Goal: Transaction & Acquisition: Purchase product/service

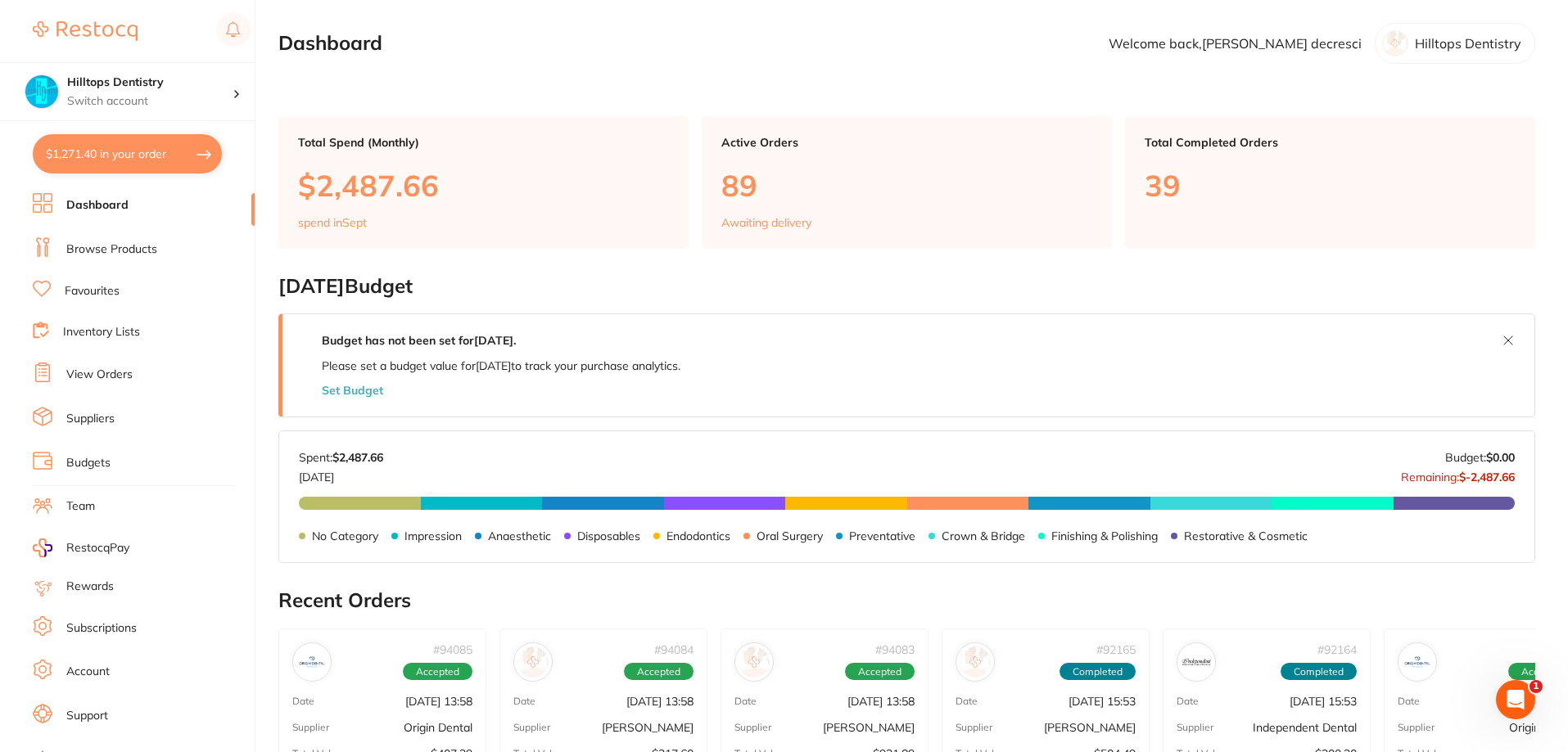
click at [92, 370] on link "View Orders" at bounding box center [98, 375] width 66 height 17
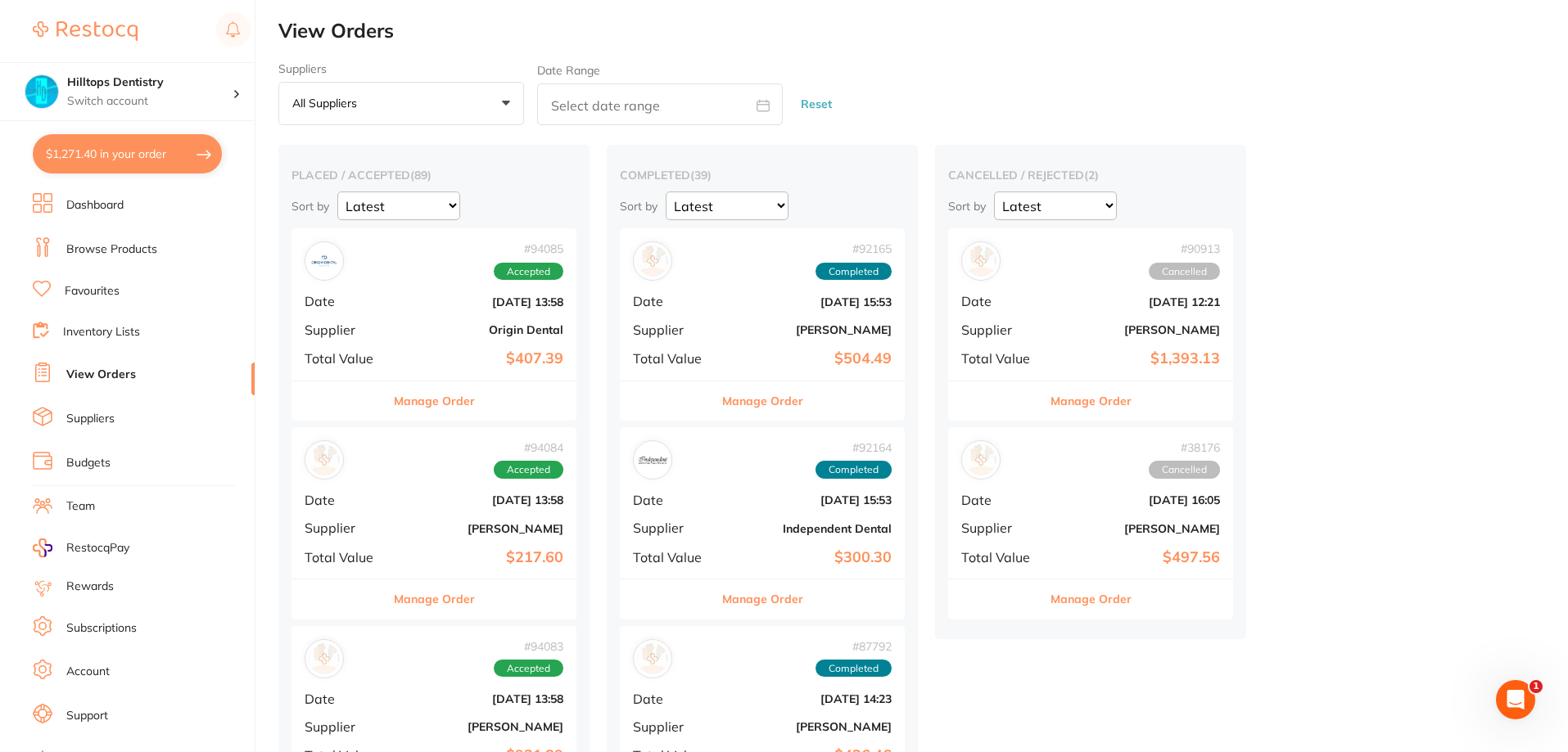
click at [412, 517] on div "# 94084 Accepted Date Sept 18 2025, 13:58 Supplier Adam Dental Total Value $217…" at bounding box center [434, 502] width 285 height 151
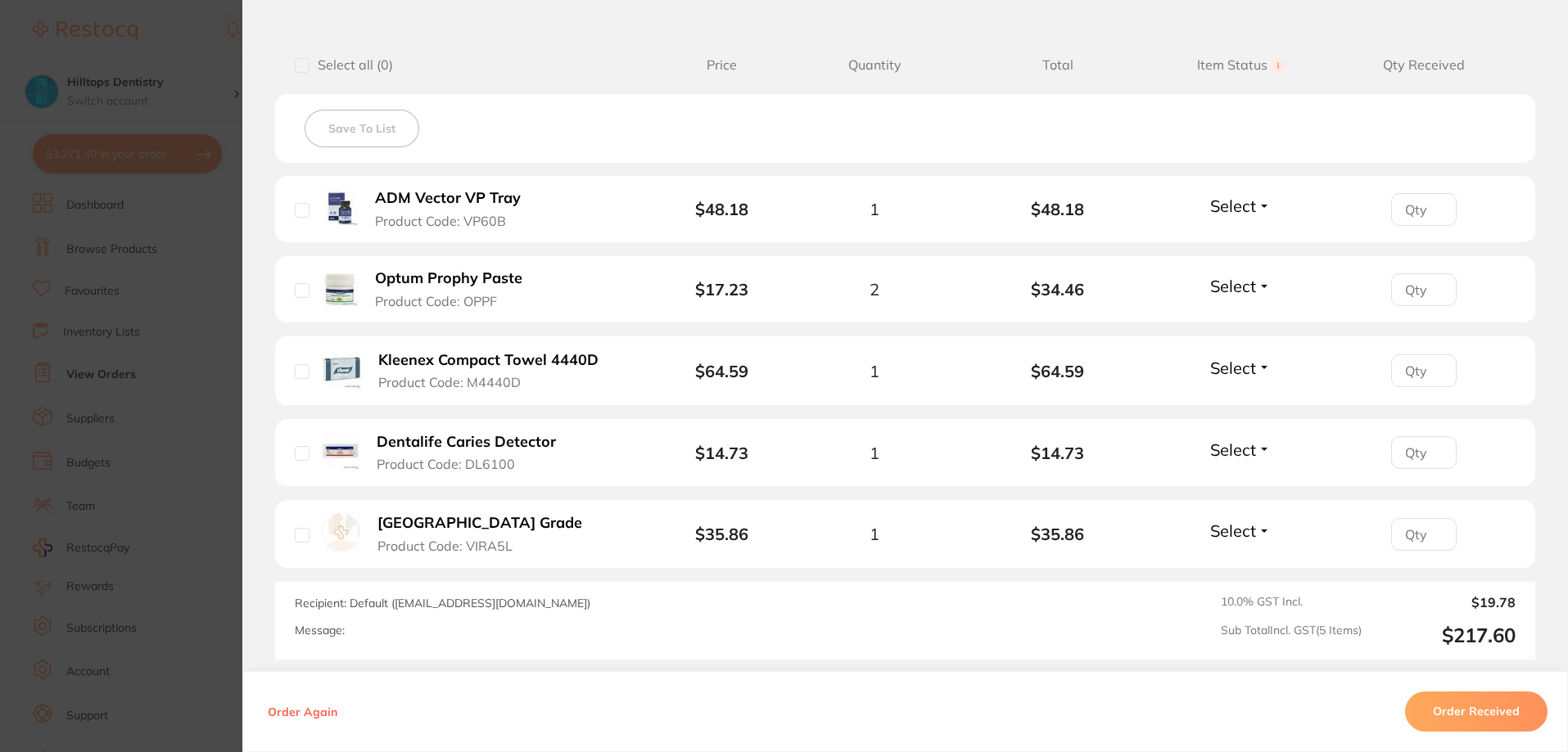
scroll to position [409, 0]
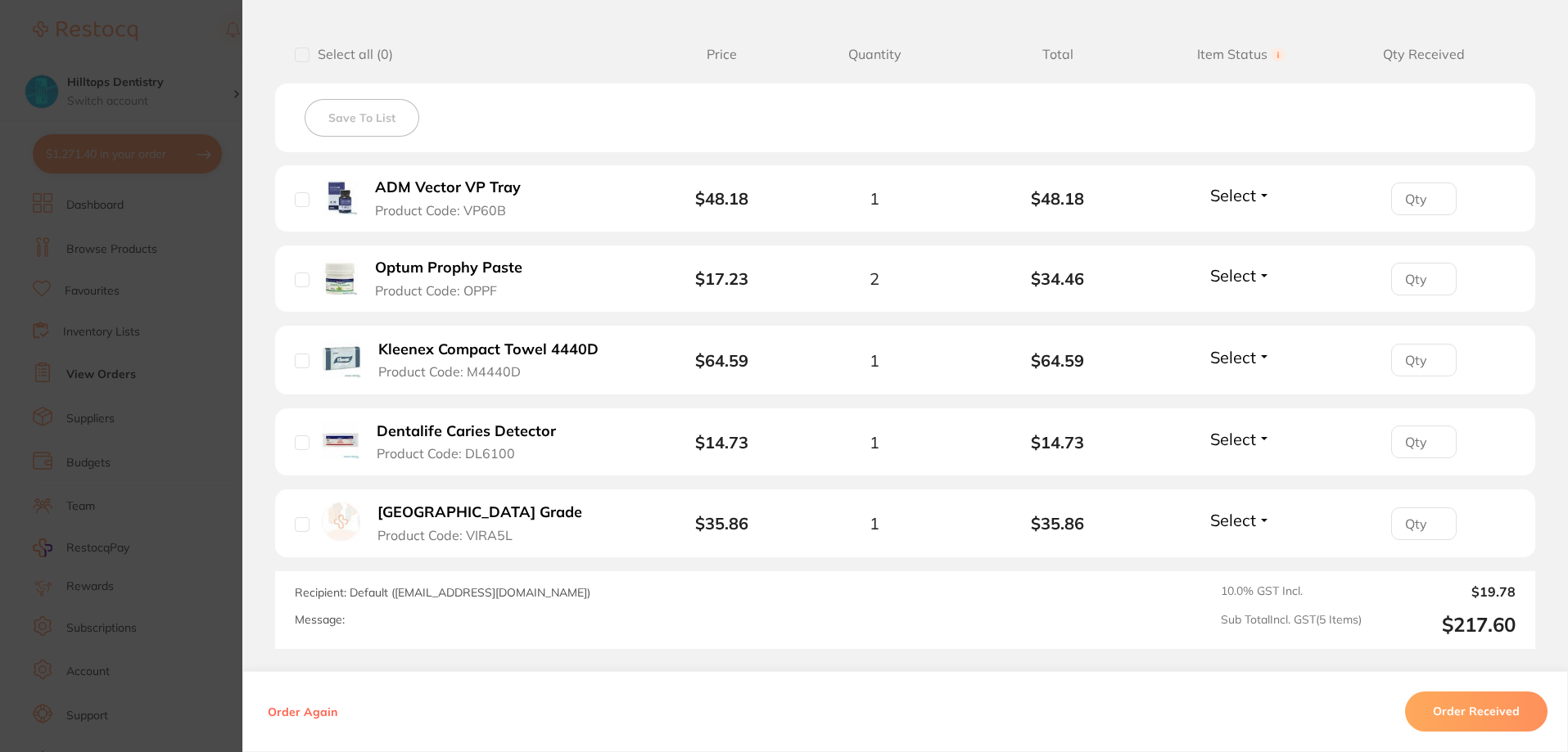
click at [204, 45] on section "Order ID: Restocq- 94084 Order Information Accepted Order Order Date Sept 18 20…" at bounding box center [784, 376] width 1568 height 752
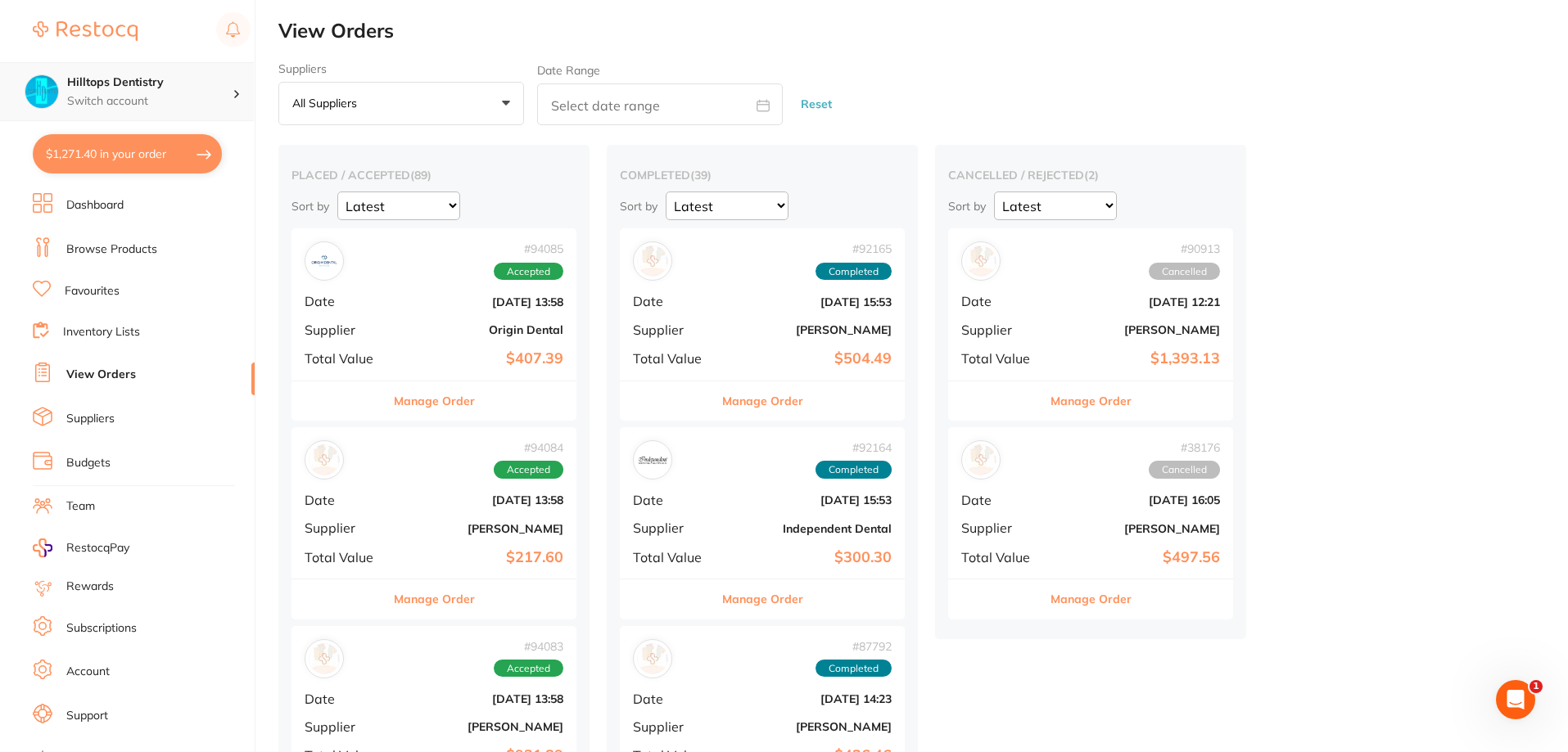
click at [192, 89] on h4 "Hilltops Dentistry" at bounding box center [149, 83] width 165 height 17
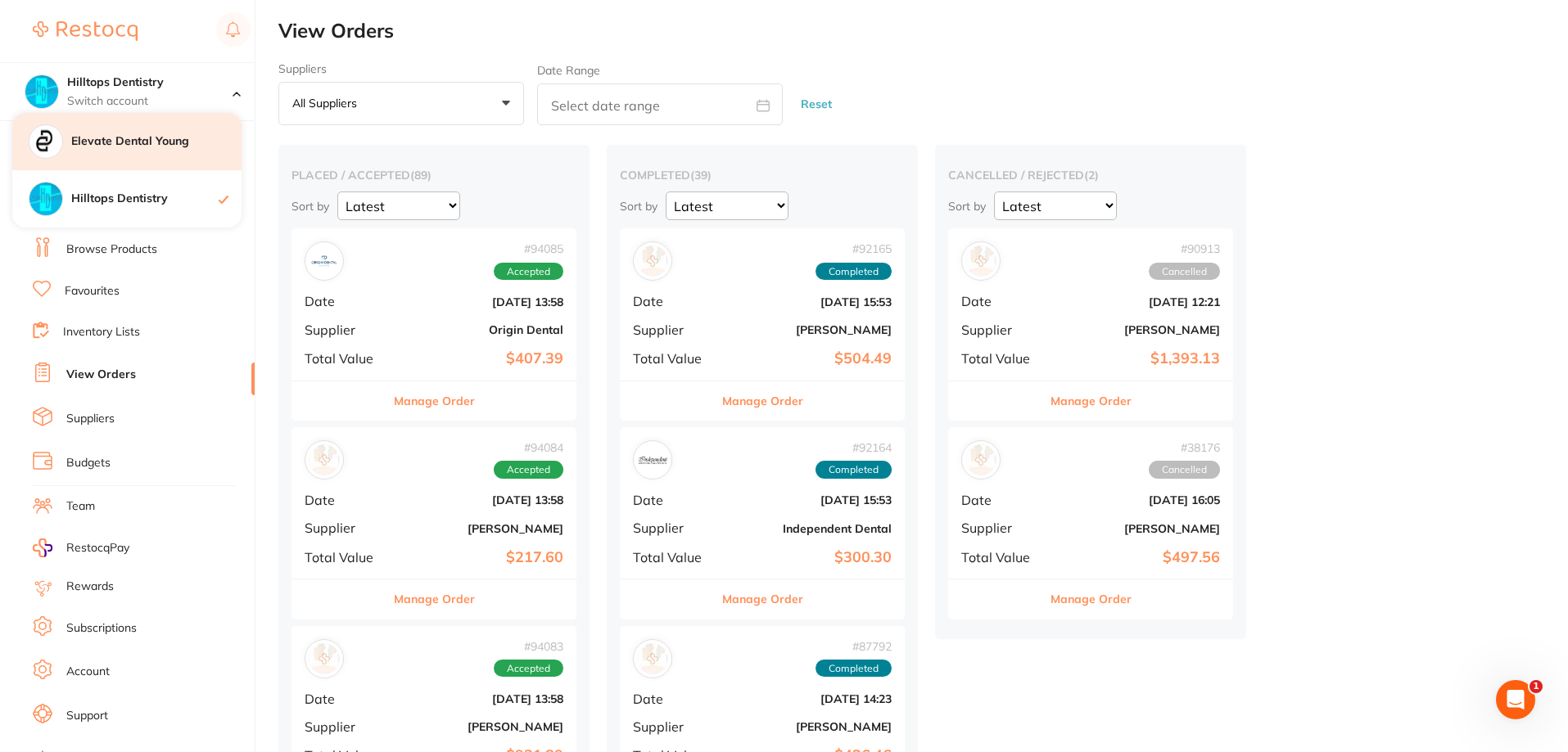
click at [156, 144] on h4 "Elevate Dental Young" at bounding box center [156, 142] width 170 height 17
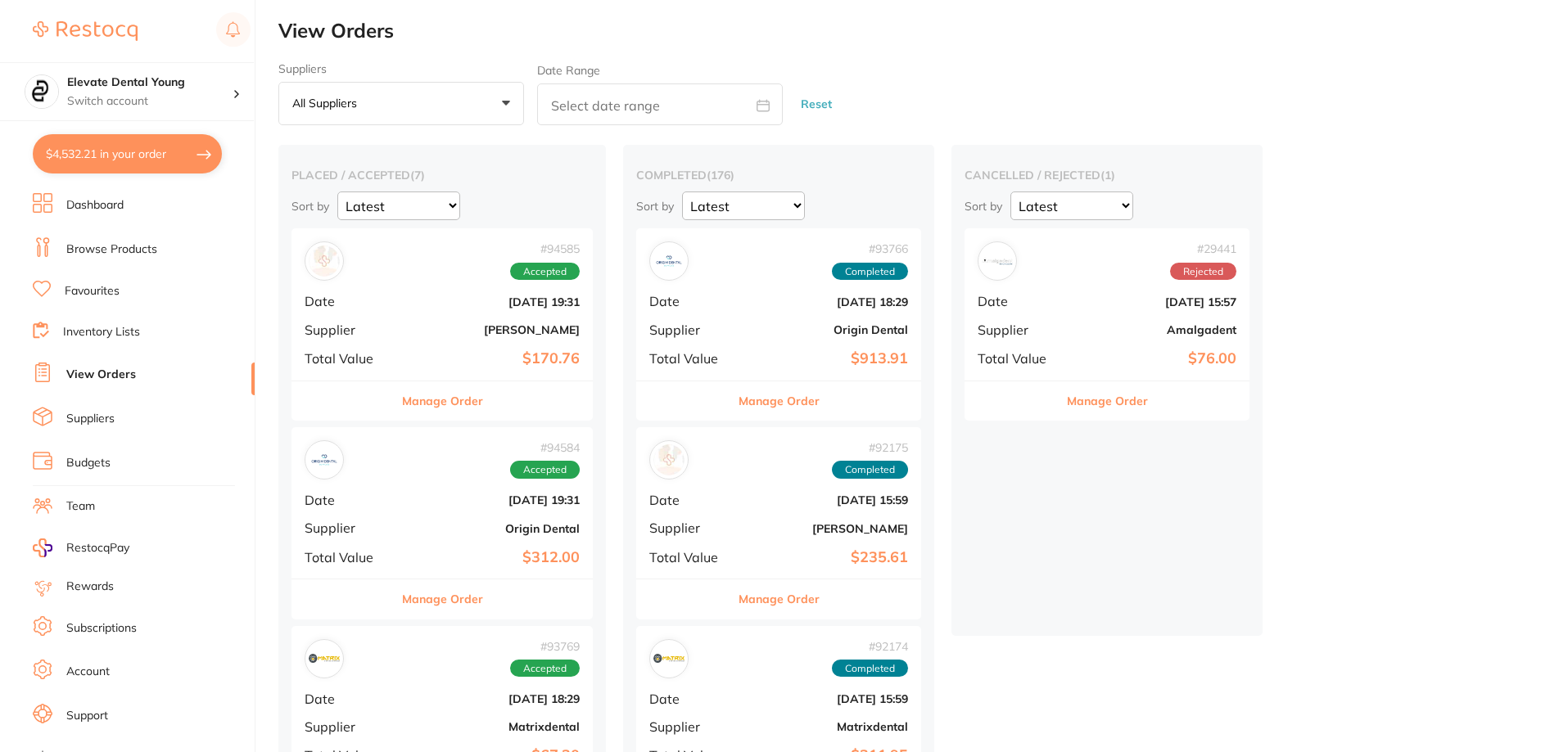
type input "50"
click at [516, 533] on b "Origin Dental" at bounding box center [493, 529] width 175 height 13
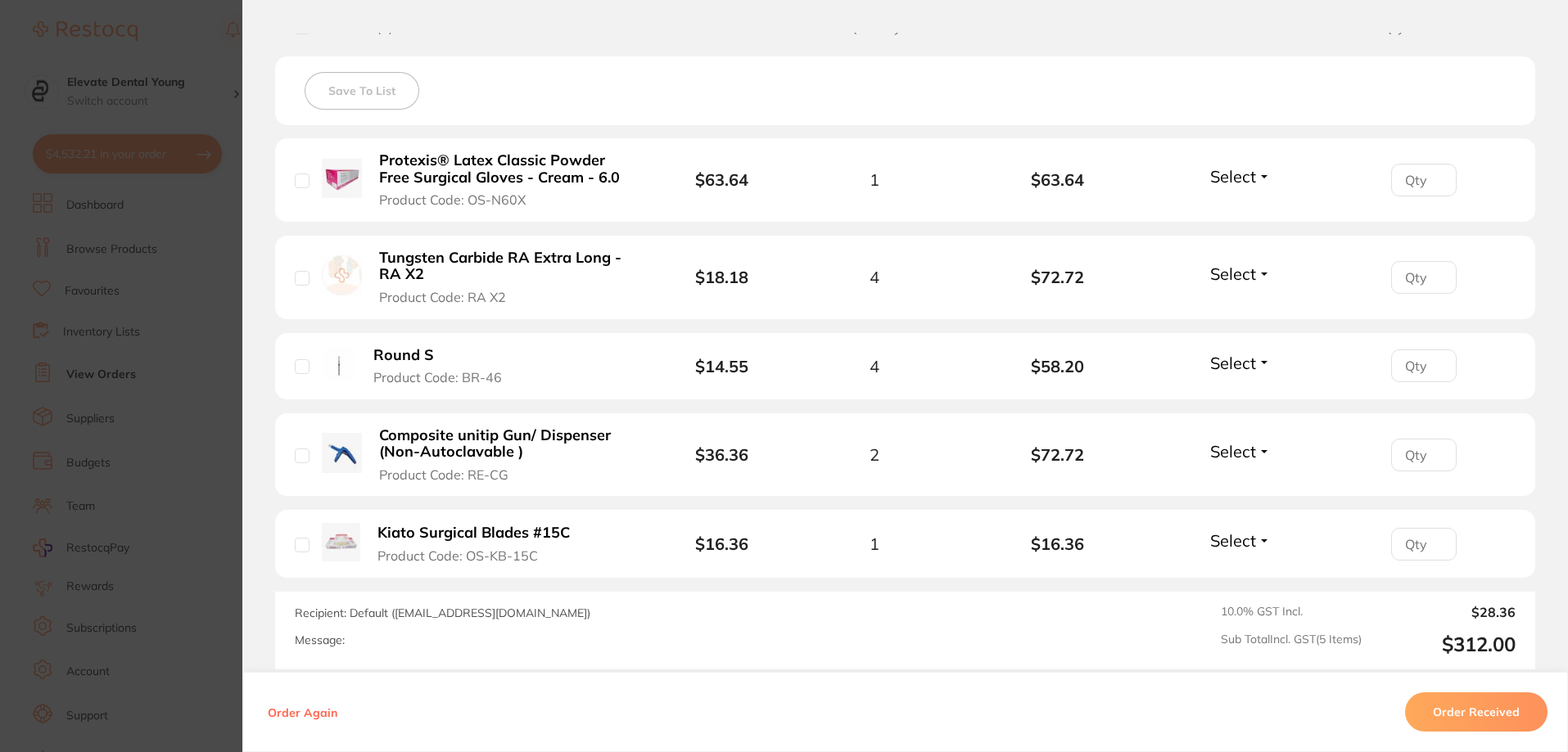
scroll to position [474, 0]
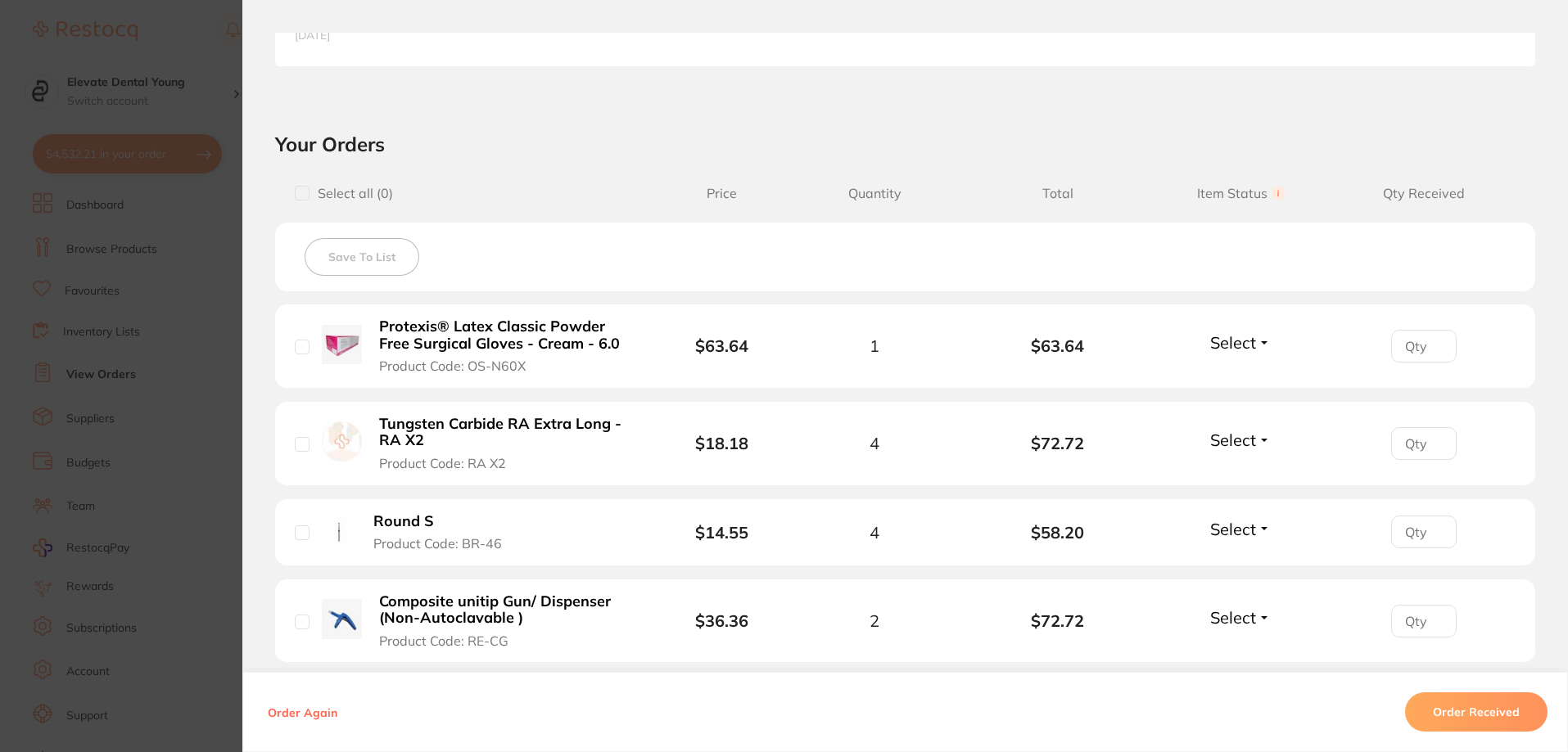
click at [207, 34] on section "Order ID: Restocq- 94584 Order Information Accepted Order Order Date [DATE] 19:…" at bounding box center [784, 376] width 1568 height 752
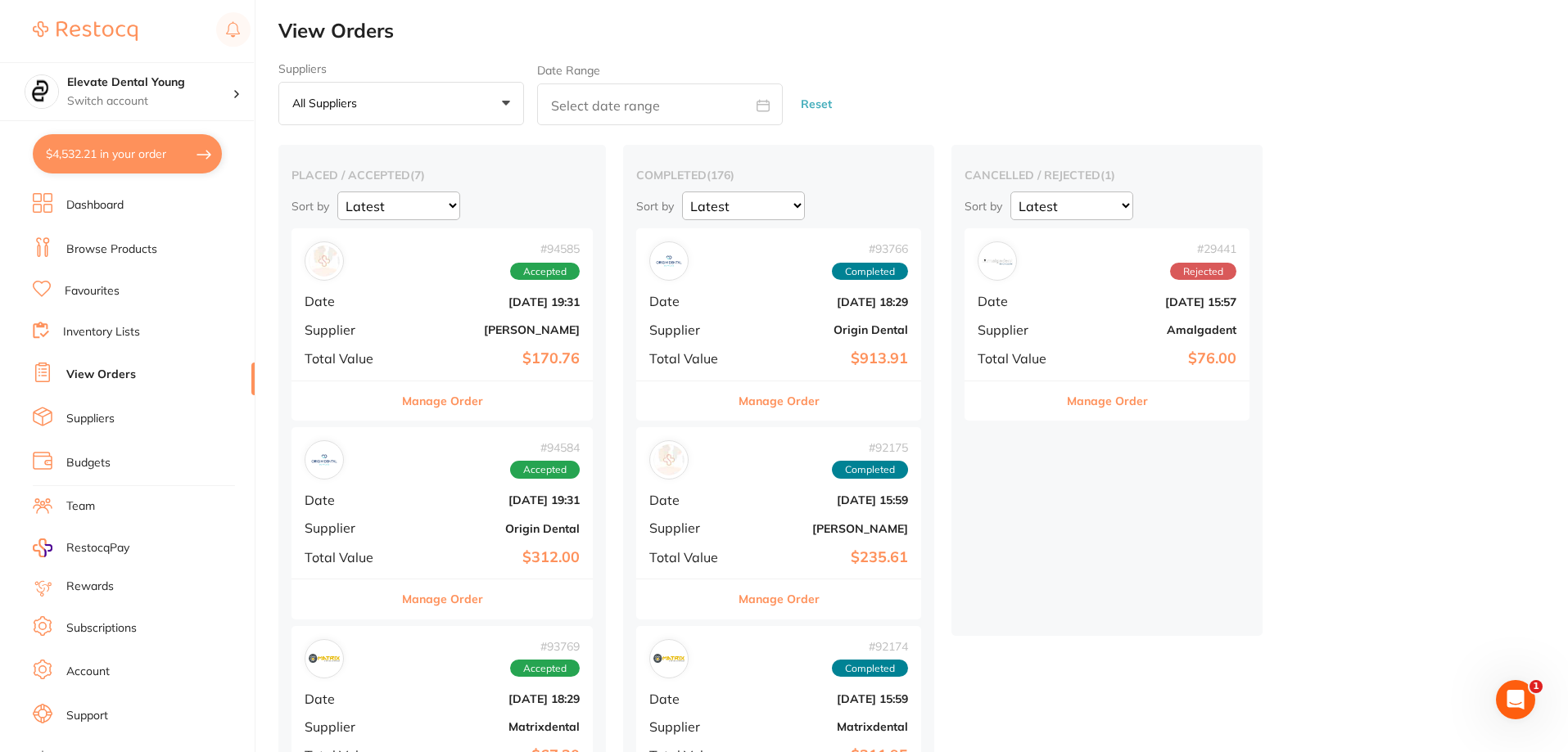
click at [480, 357] on b "$170.76" at bounding box center [493, 358] width 175 height 18
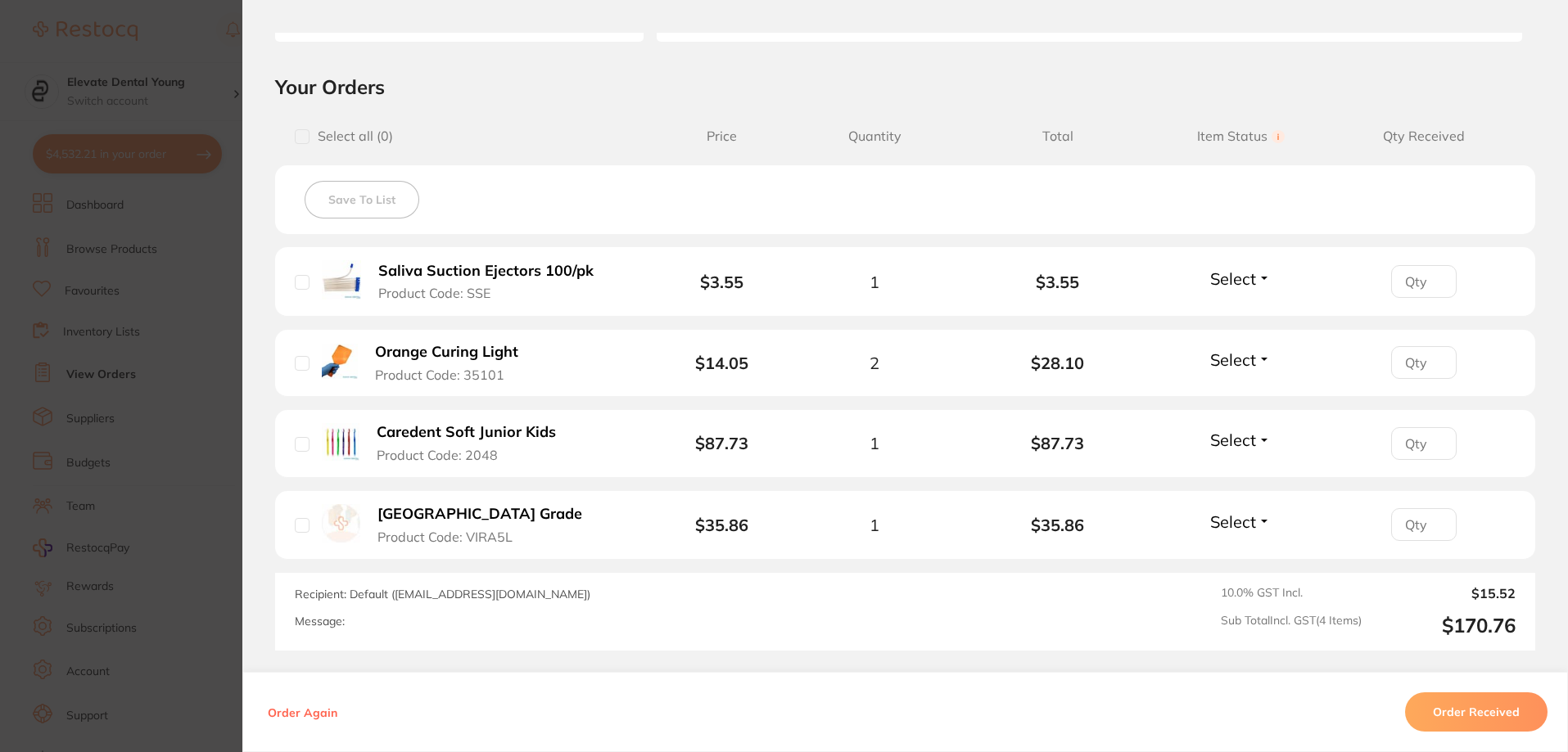
click at [1460, 707] on button "Order Received" at bounding box center [1475, 712] width 142 height 39
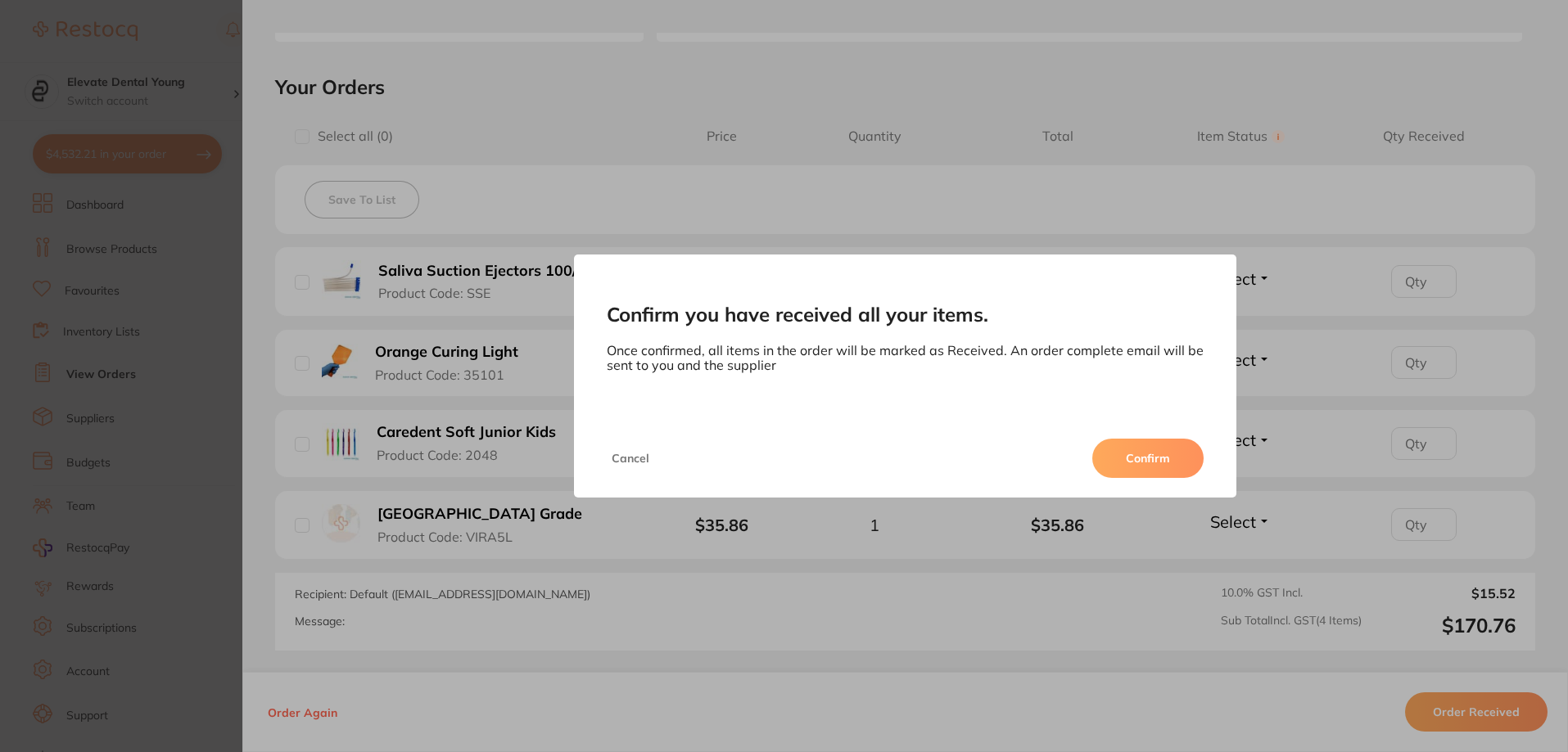
click at [1146, 454] on button "Confirm" at bounding box center [1147, 459] width 111 height 39
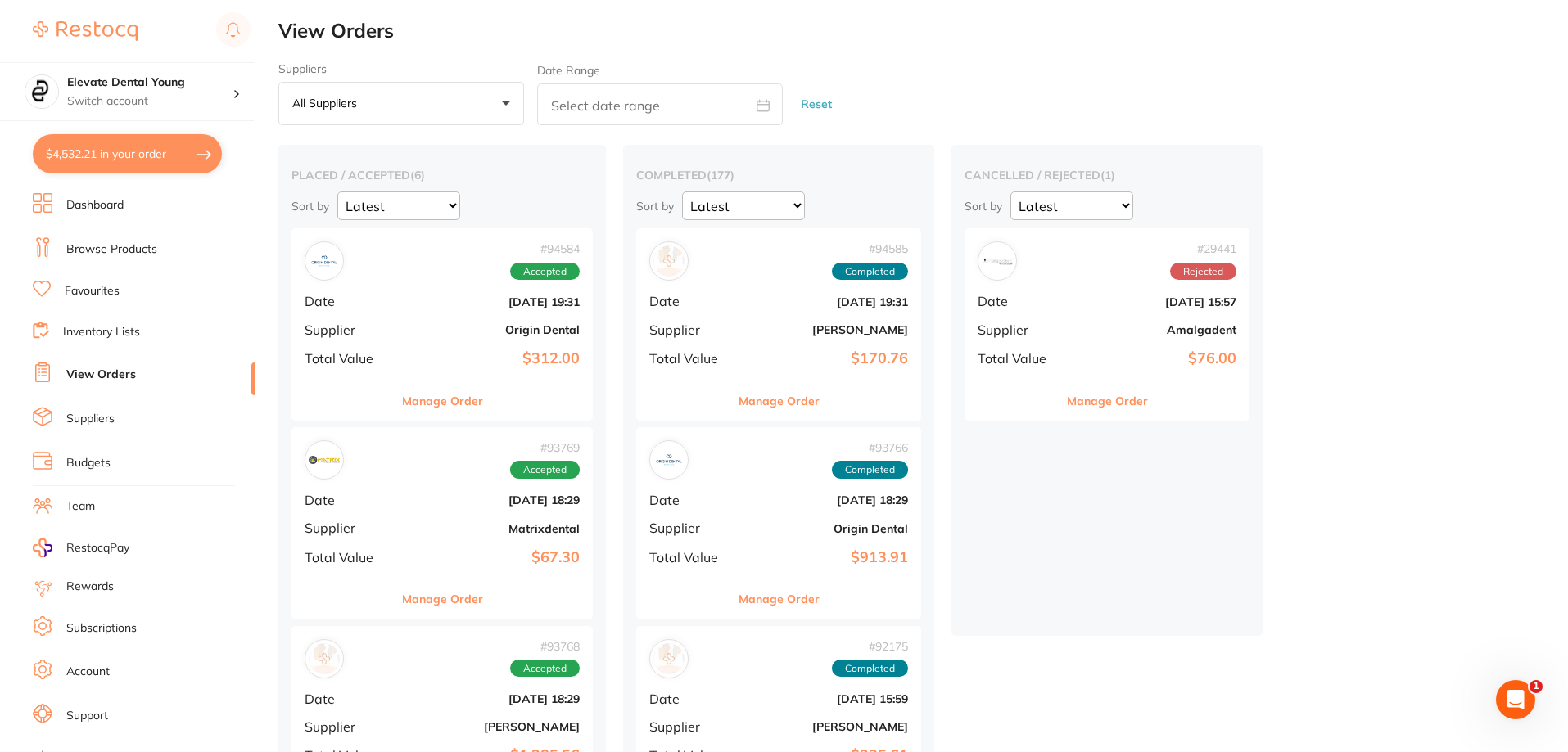
click at [119, 246] on link "Browse Products" at bounding box center [111, 250] width 91 height 17
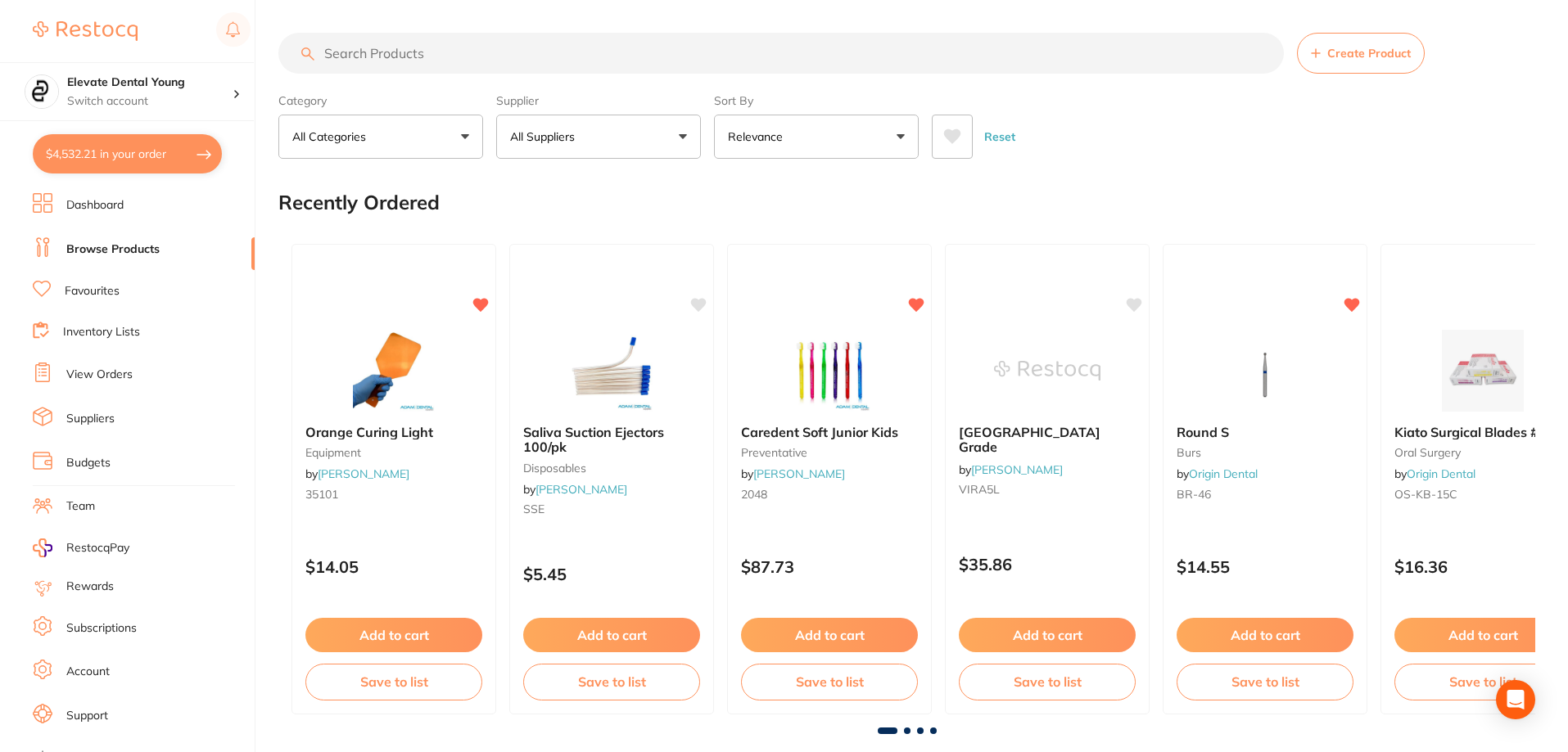
click at [450, 57] on input "search" at bounding box center [781, 53] width 1005 height 41
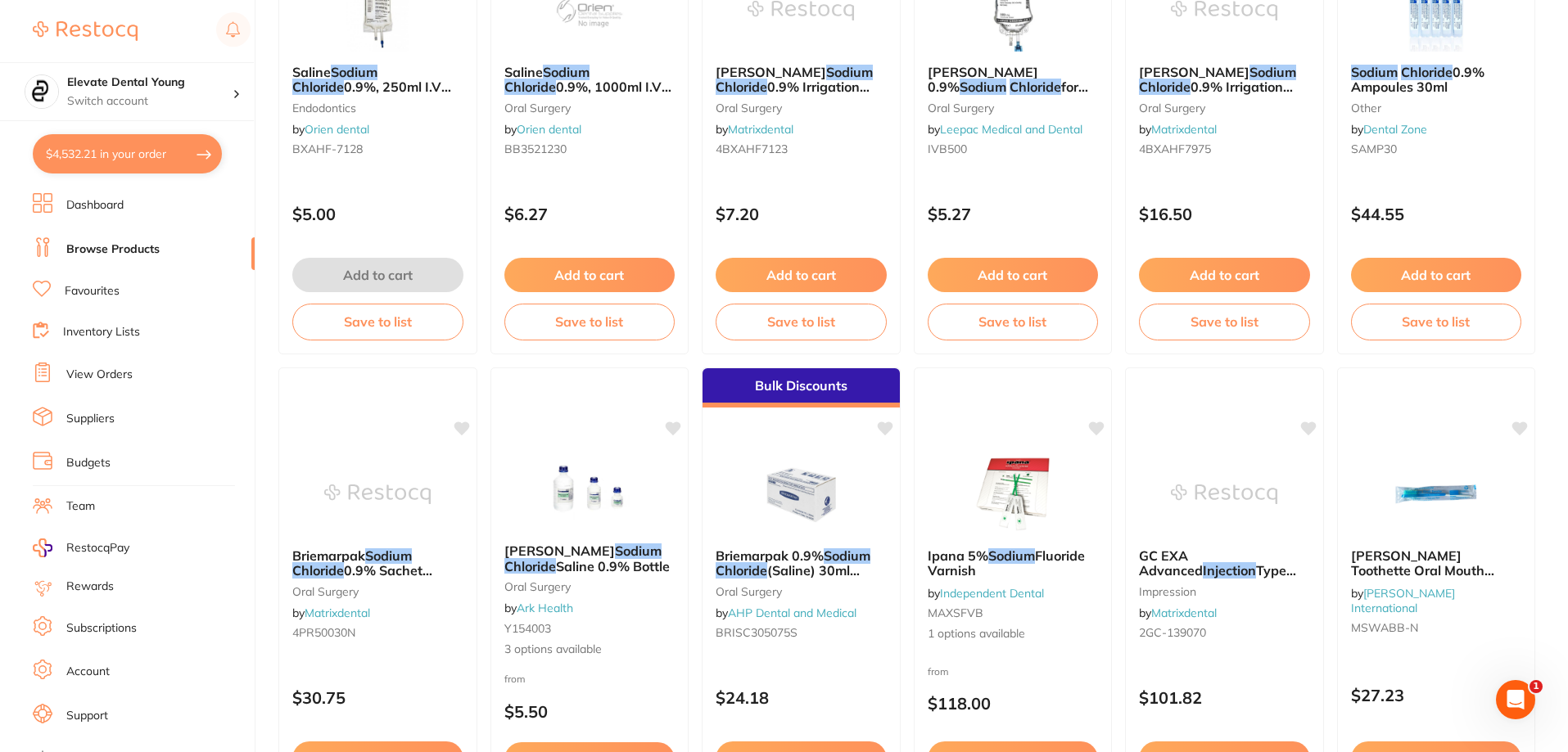
scroll to position [3169, 0]
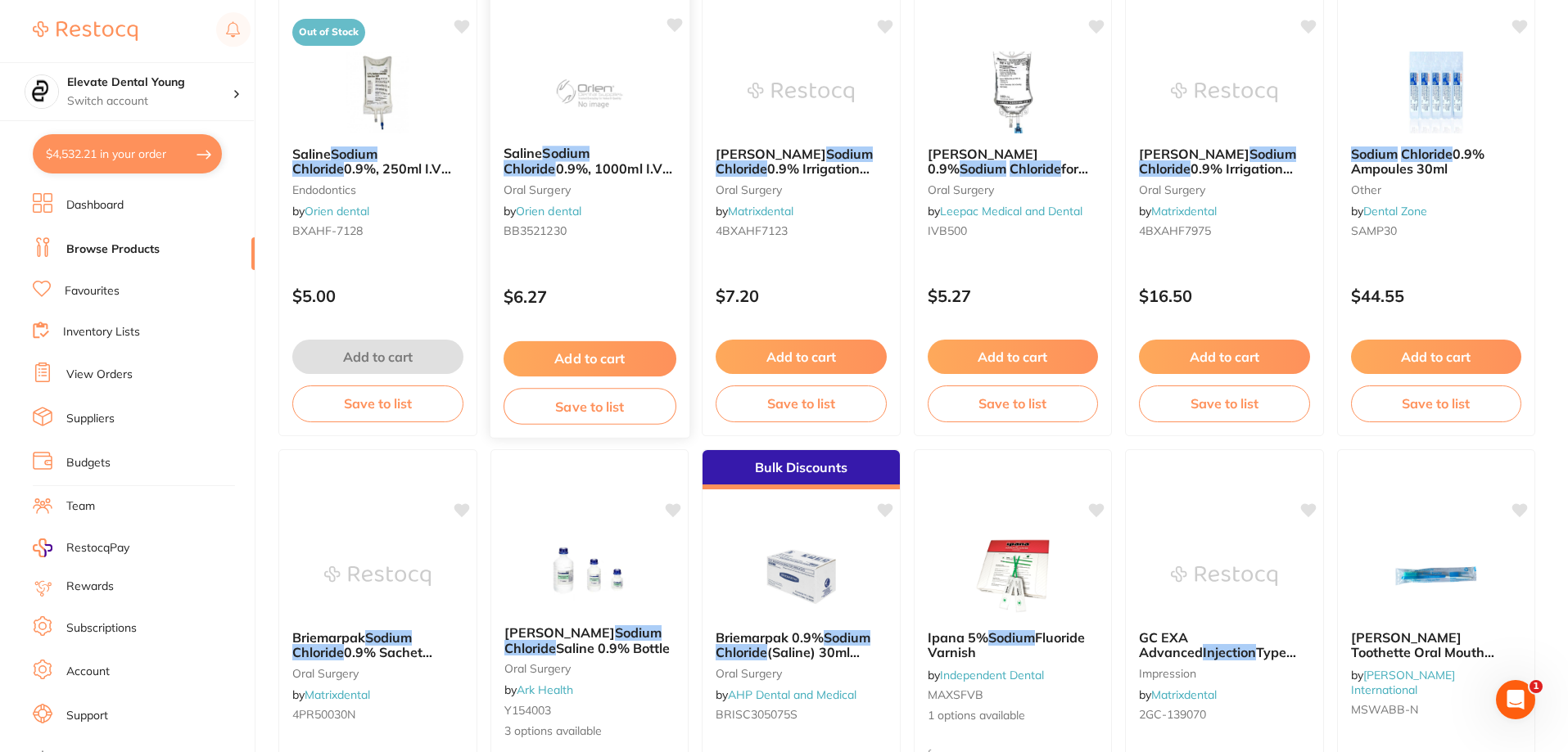
type input "[MEDICAL_DATA] injection"
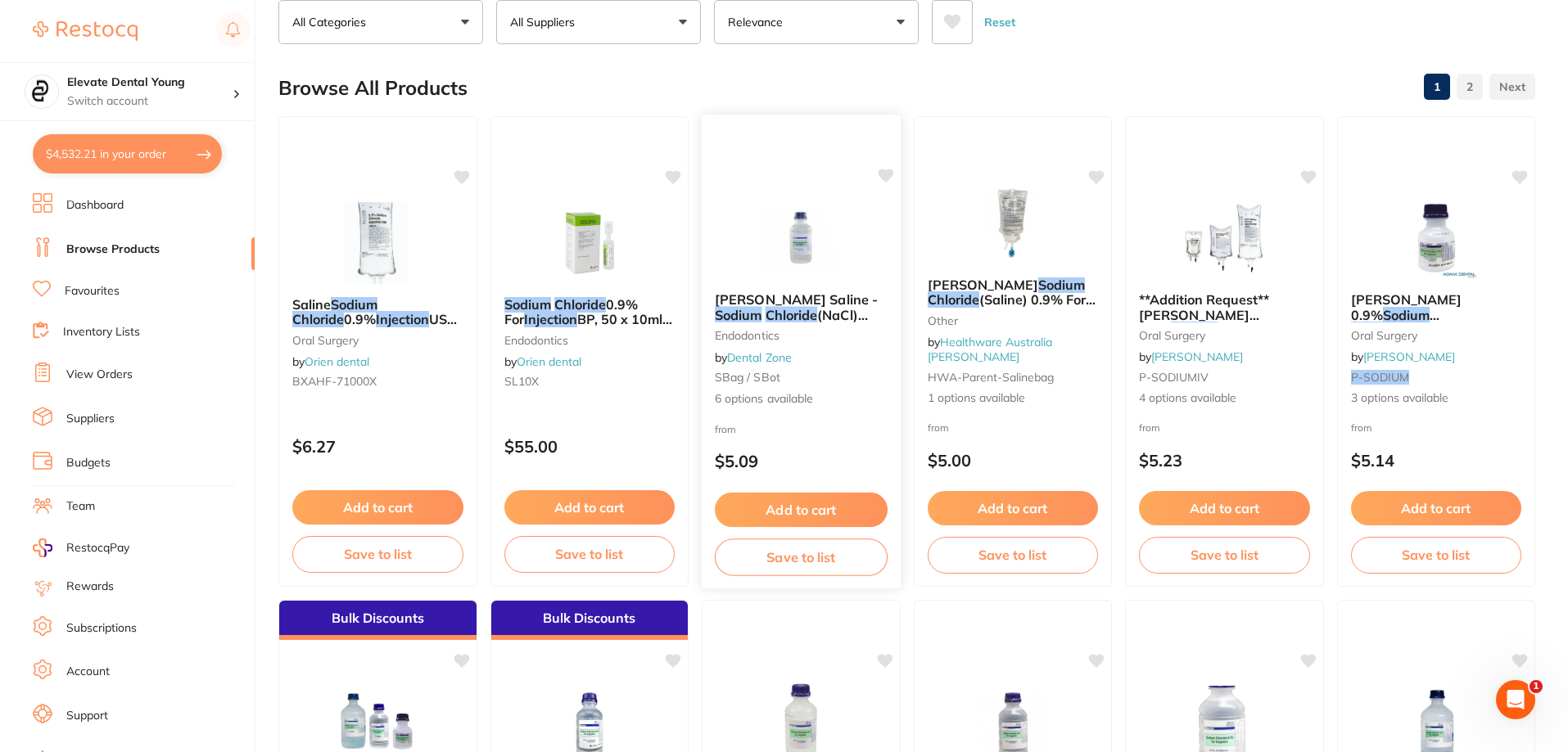
scroll to position [0, 0]
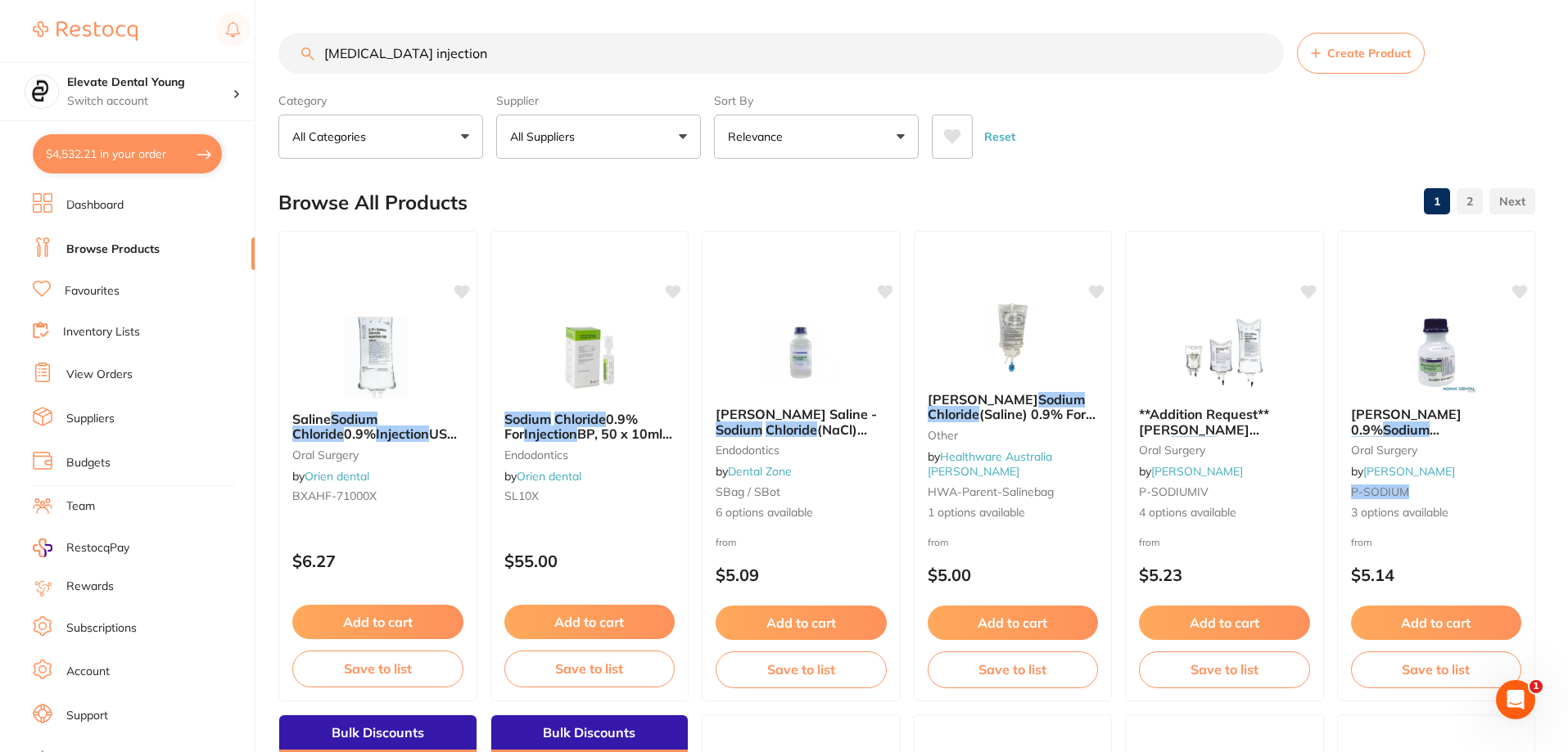
click at [666, 138] on button "All Suppliers" at bounding box center [598, 136] width 204 height 45
click at [623, 276] on p "[PERSON_NAME]" at bounding box center [608, 279] width 106 height 15
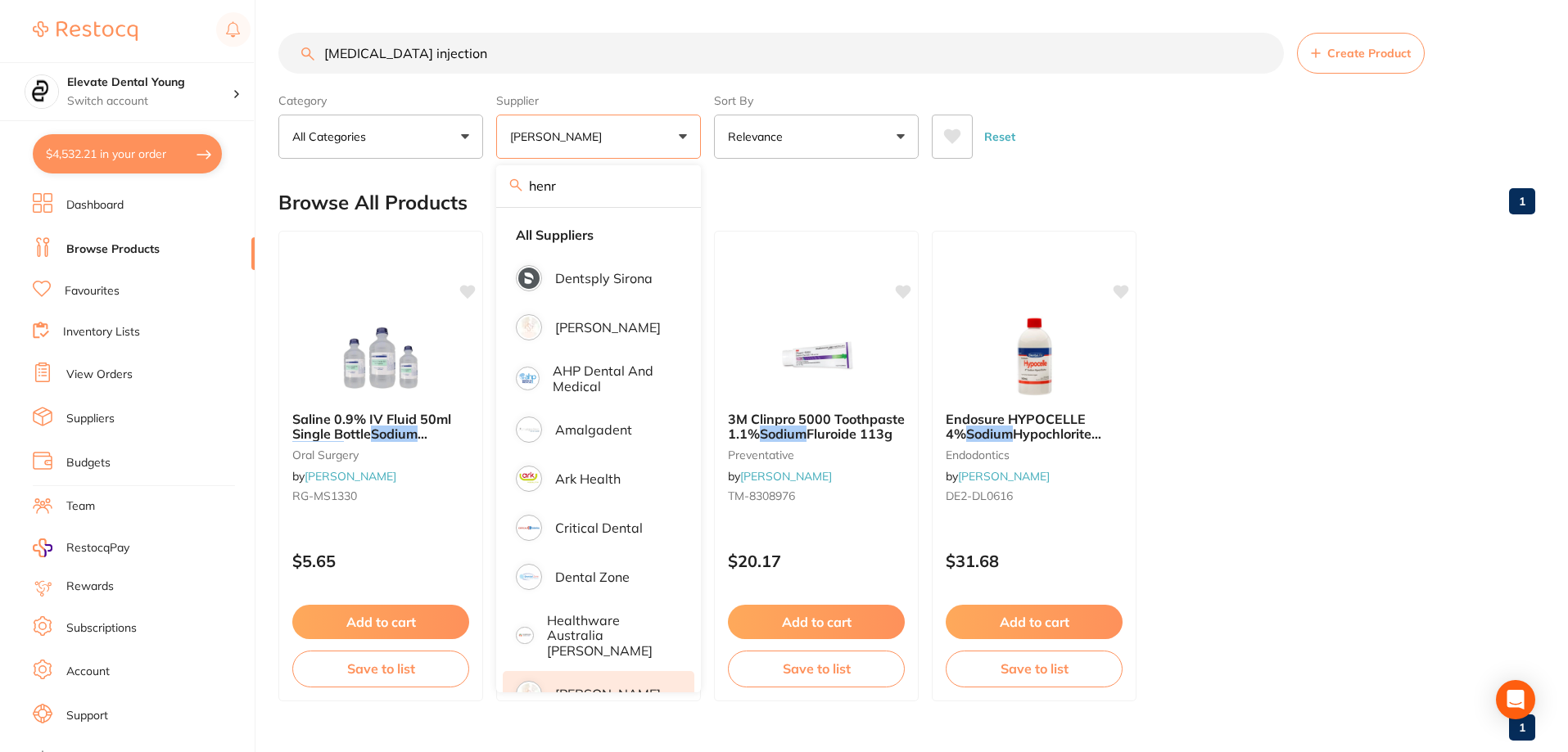
click at [1109, 162] on main "[MEDICAL_DATA] injection Create Product Category All Categories All Categories …" at bounding box center [923, 393] width 1289 height 786
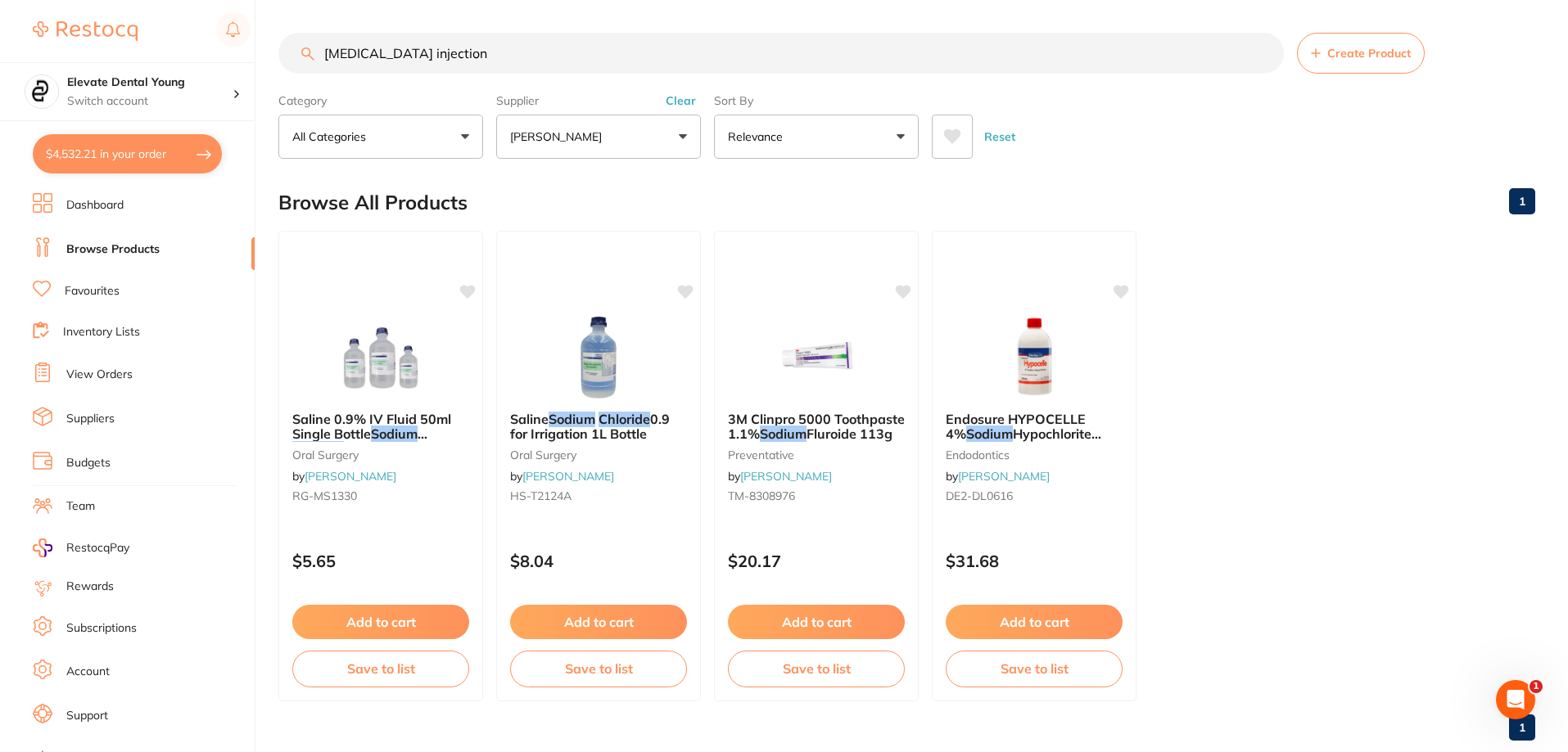
click at [677, 133] on button "[PERSON_NAME]" at bounding box center [598, 136] width 204 height 45
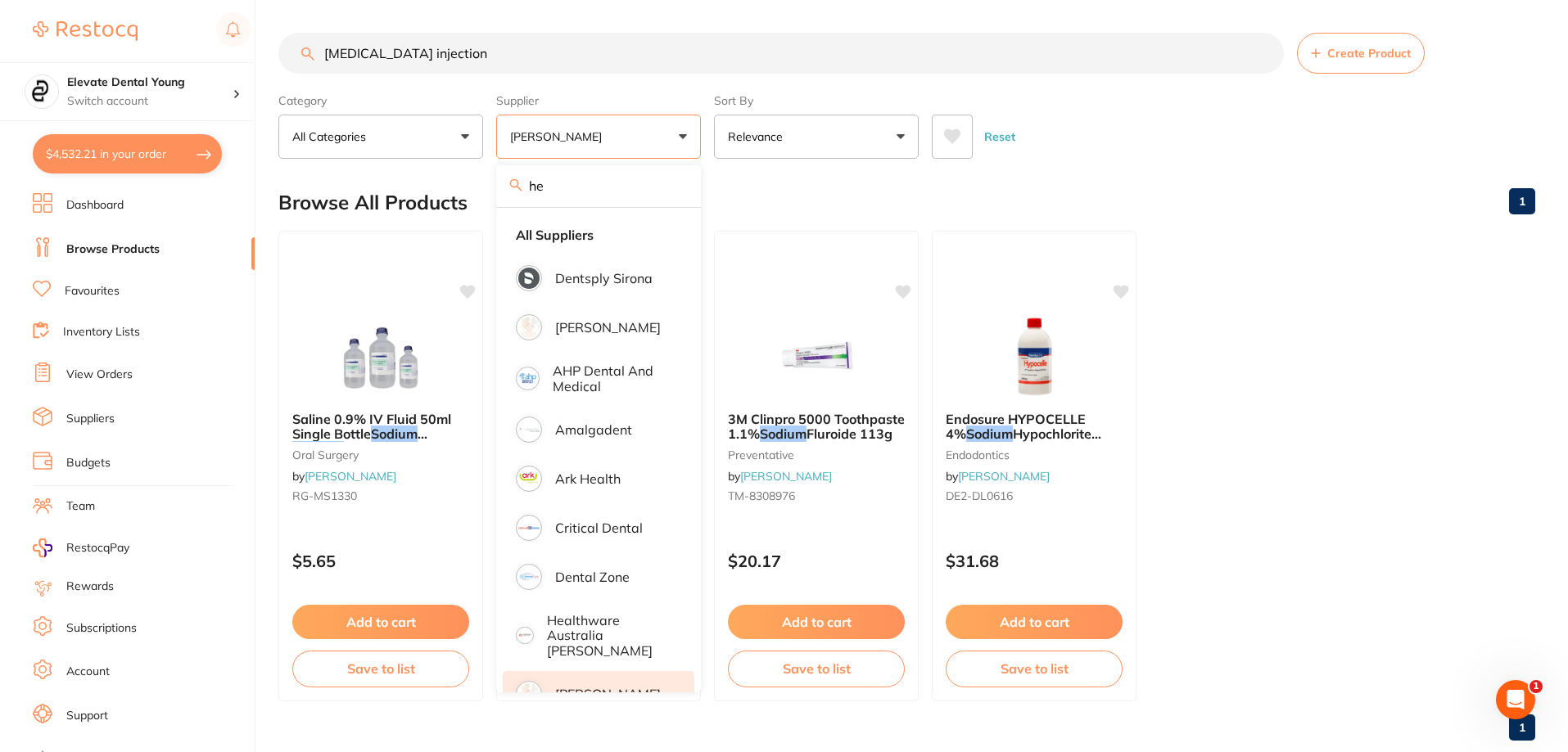
type input "h"
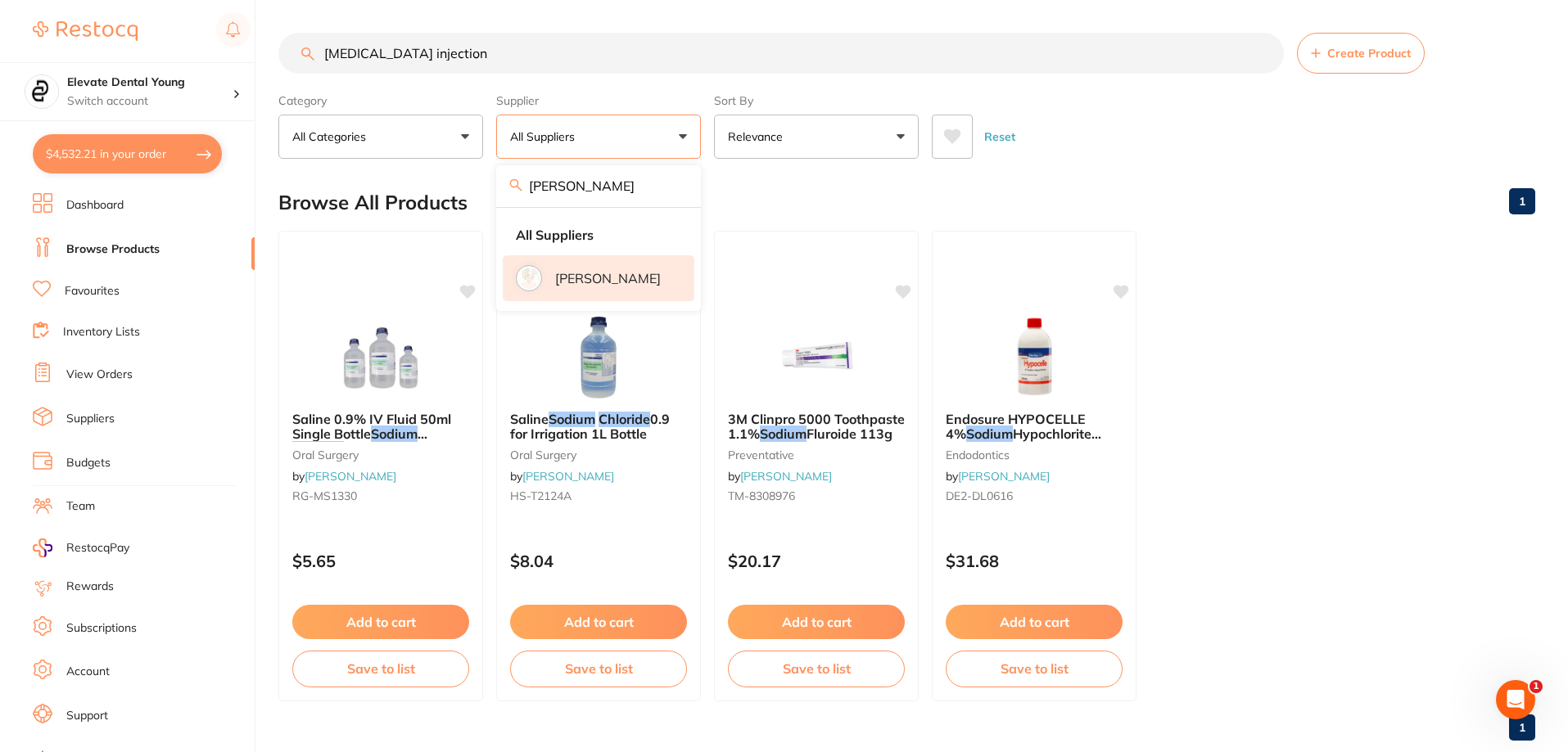
click at [640, 285] on li "[PERSON_NAME]" at bounding box center [598, 278] width 191 height 45
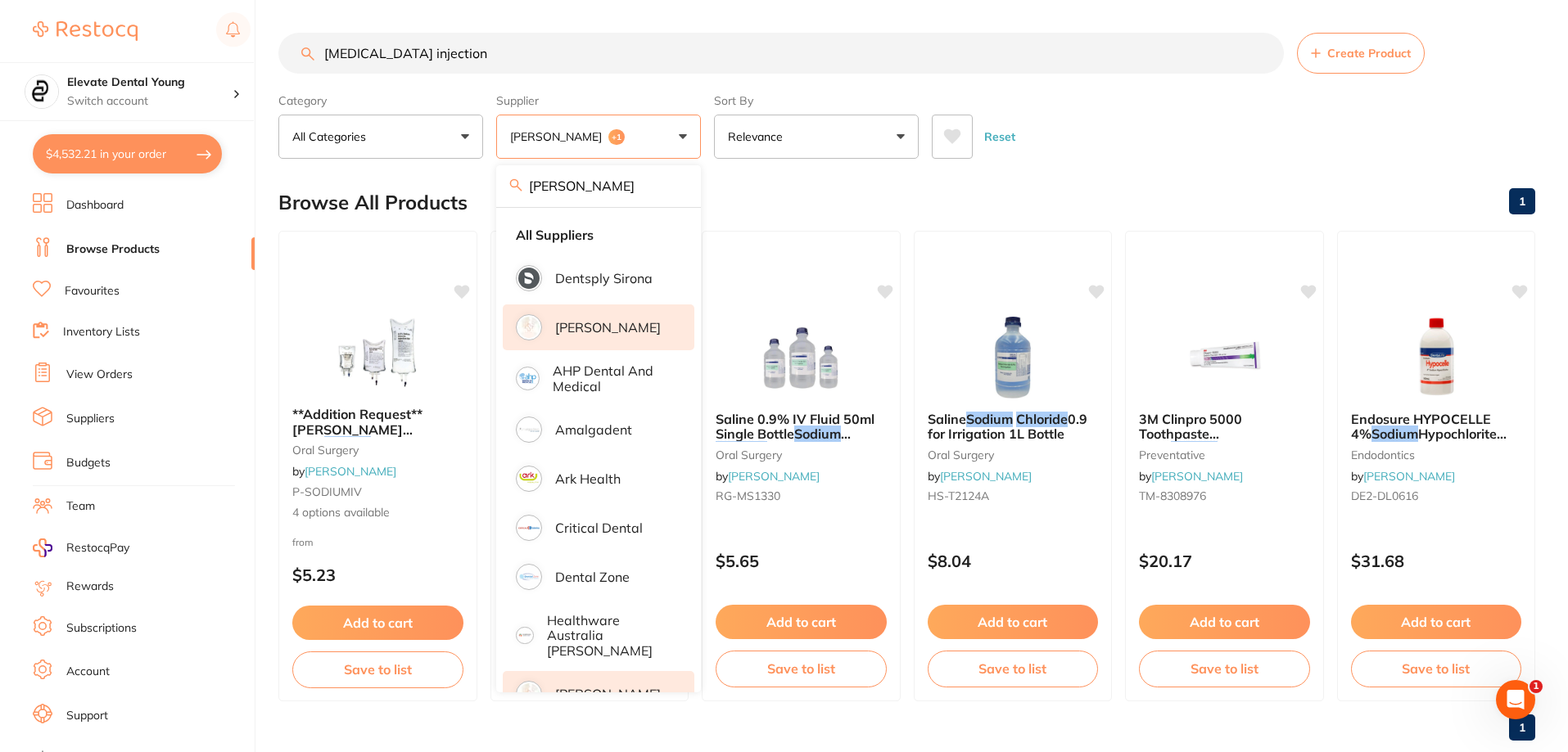
click at [1065, 174] on main "[MEDICAL_DATA] injection Create Product Category All Categories All Categories …" at bounding box center [923, 393] width 1289 height 786
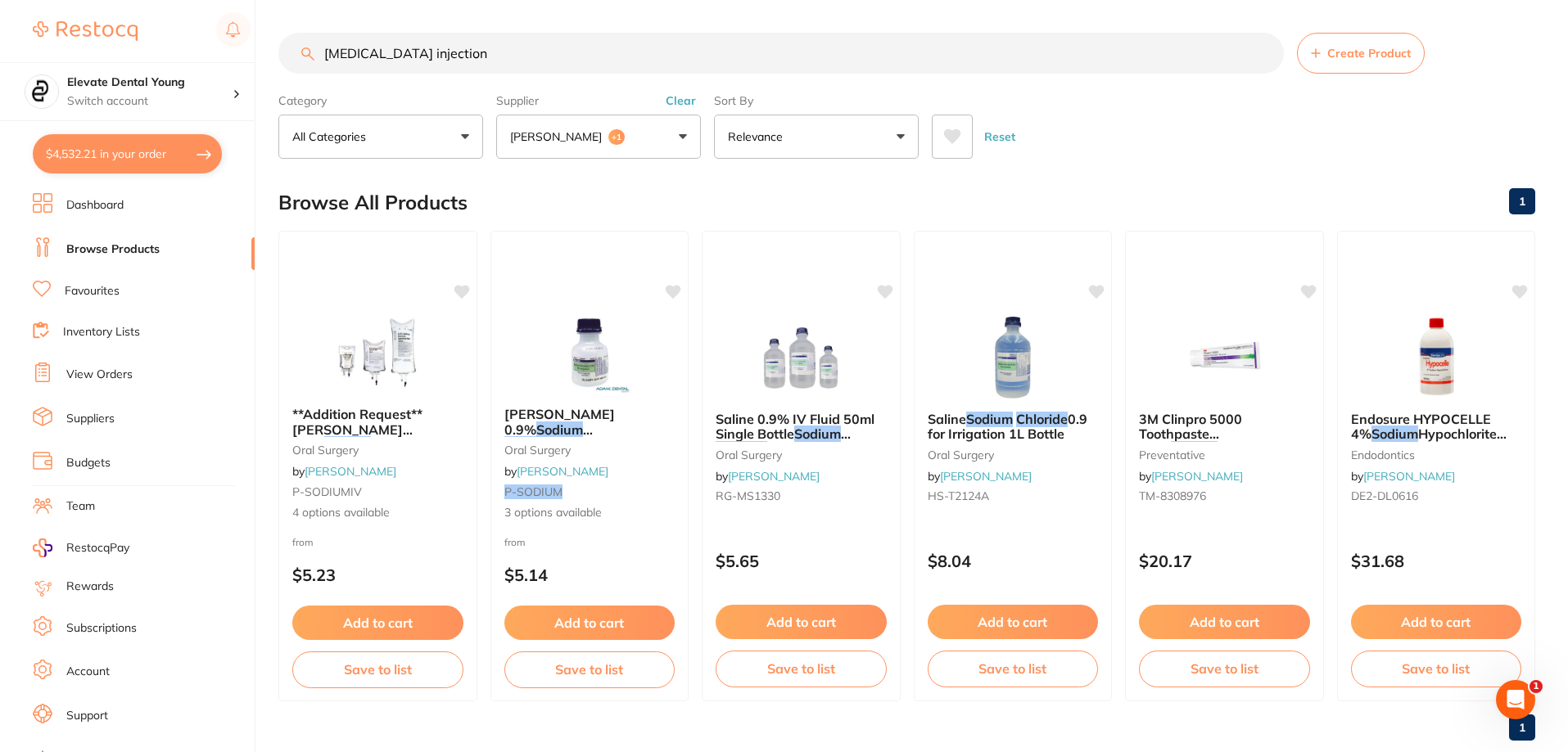
click at [684, 132] on button "[PERSON_NAME] +1" at bounding box center [598, 136] width 204 height 45
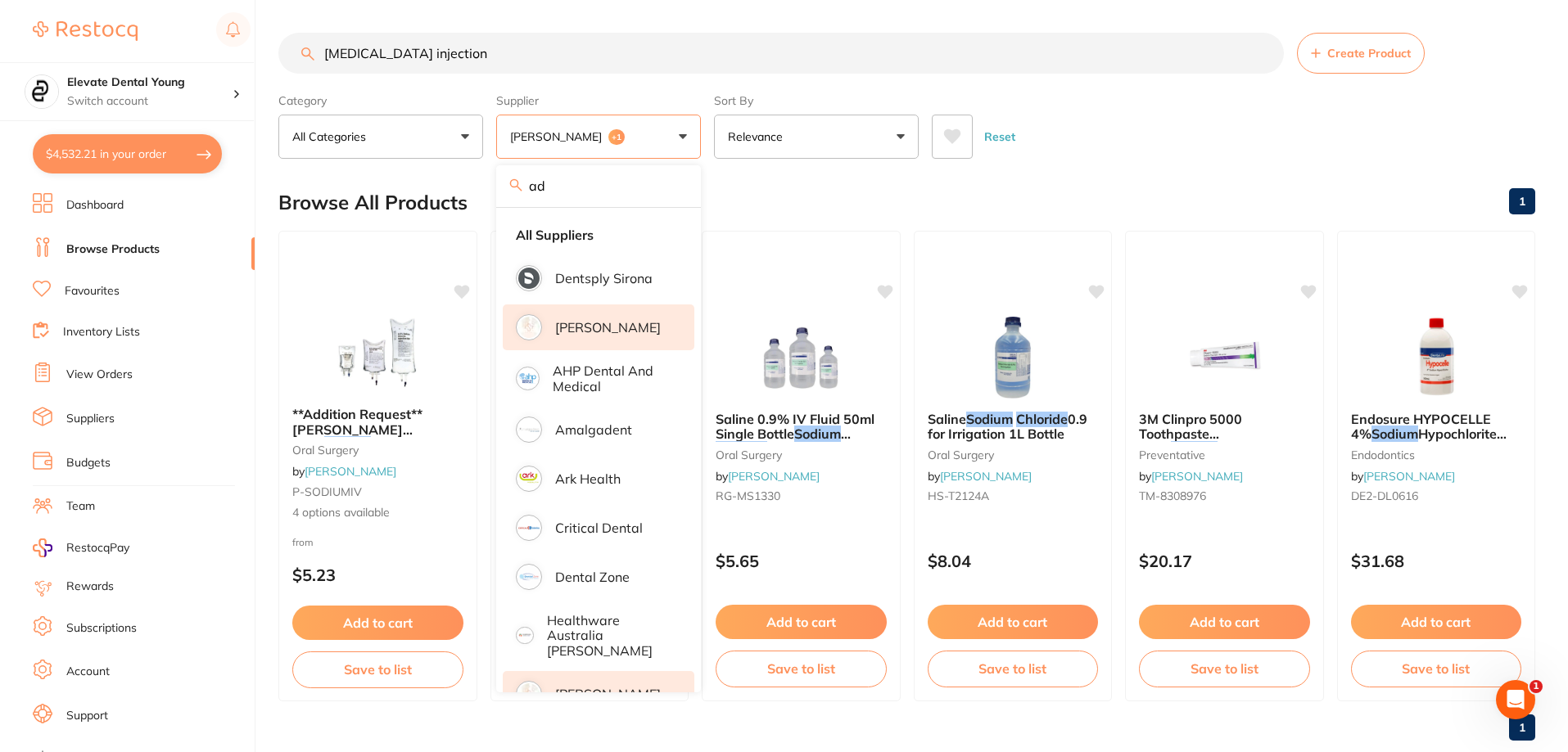
type input "a"
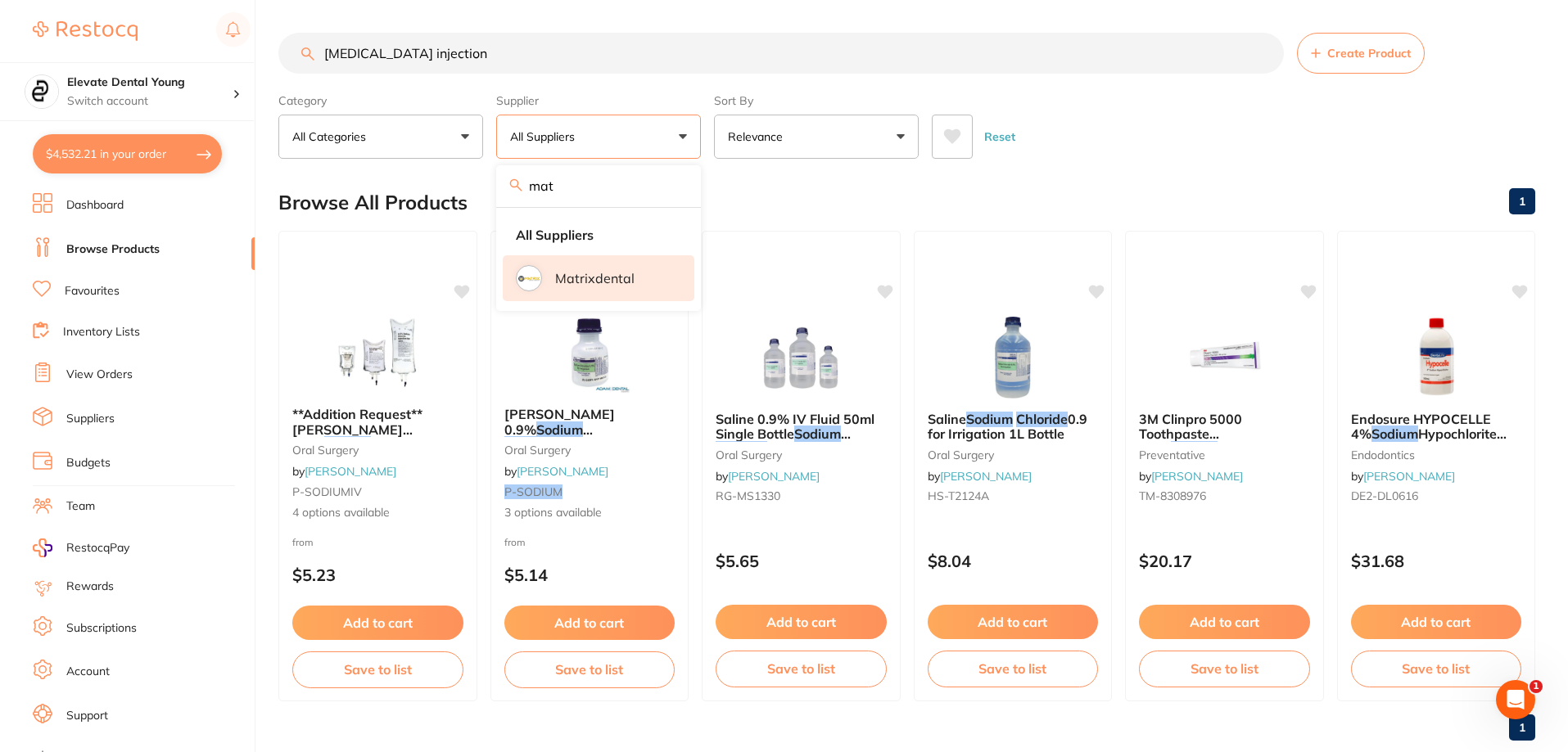
type input "mat"
click at [586, 266] on li "Matrixdental" at bounding box center [598, 278] width 191 height 45
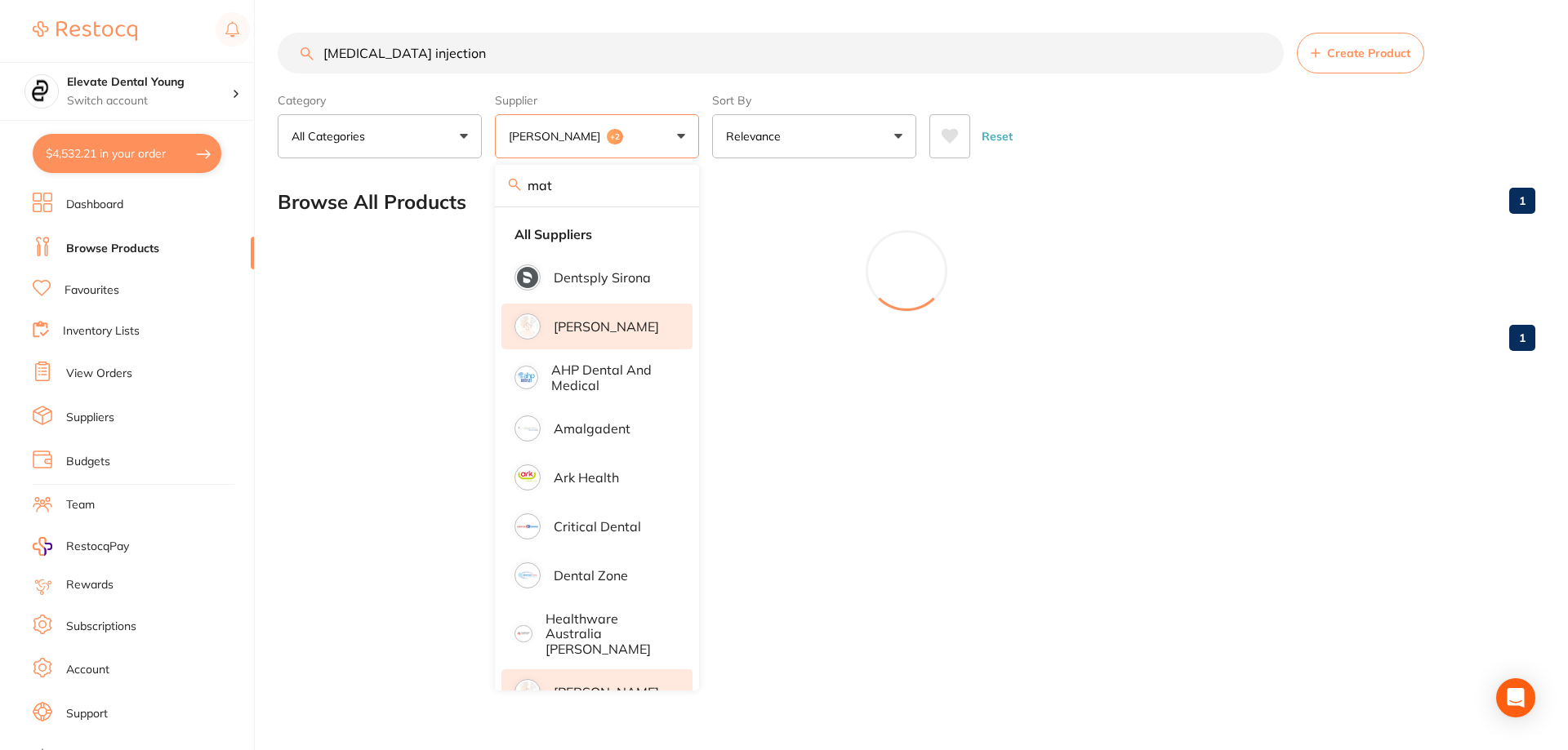
click at [967, 178] on div "Browse All Products 1" at bounding box center [907, 202] width 1258 height 55
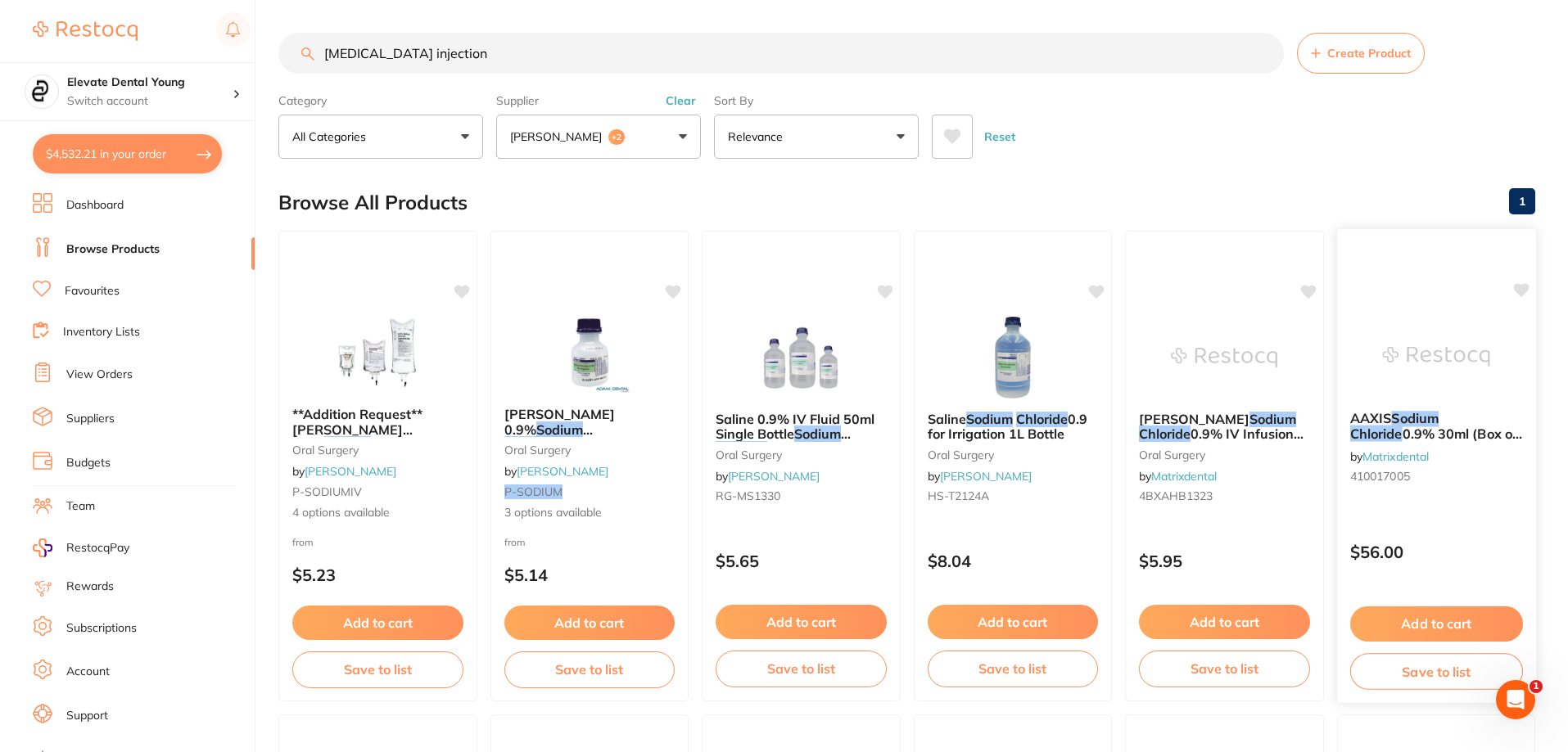
click at [1403, 378] on img at bounding box center [1436, 357] width 108 height 83
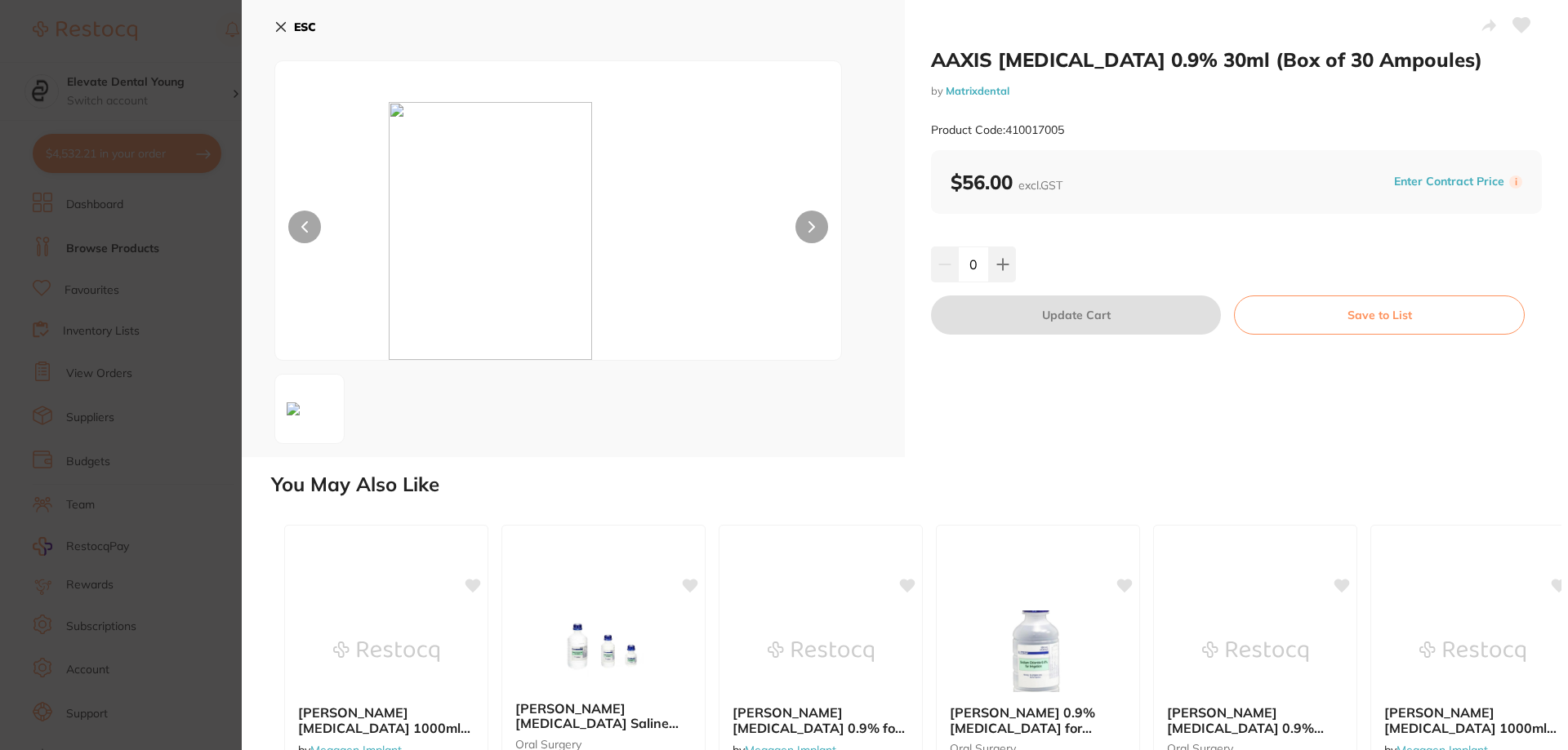
click at [181, 24] on section "AAXIS [MEDICAL_DATA] 0.9% 30ml (Box of 30 Ampoules) by Matrixdental Product Cod…" at bounding box center [784, 375] width 1568 height 750
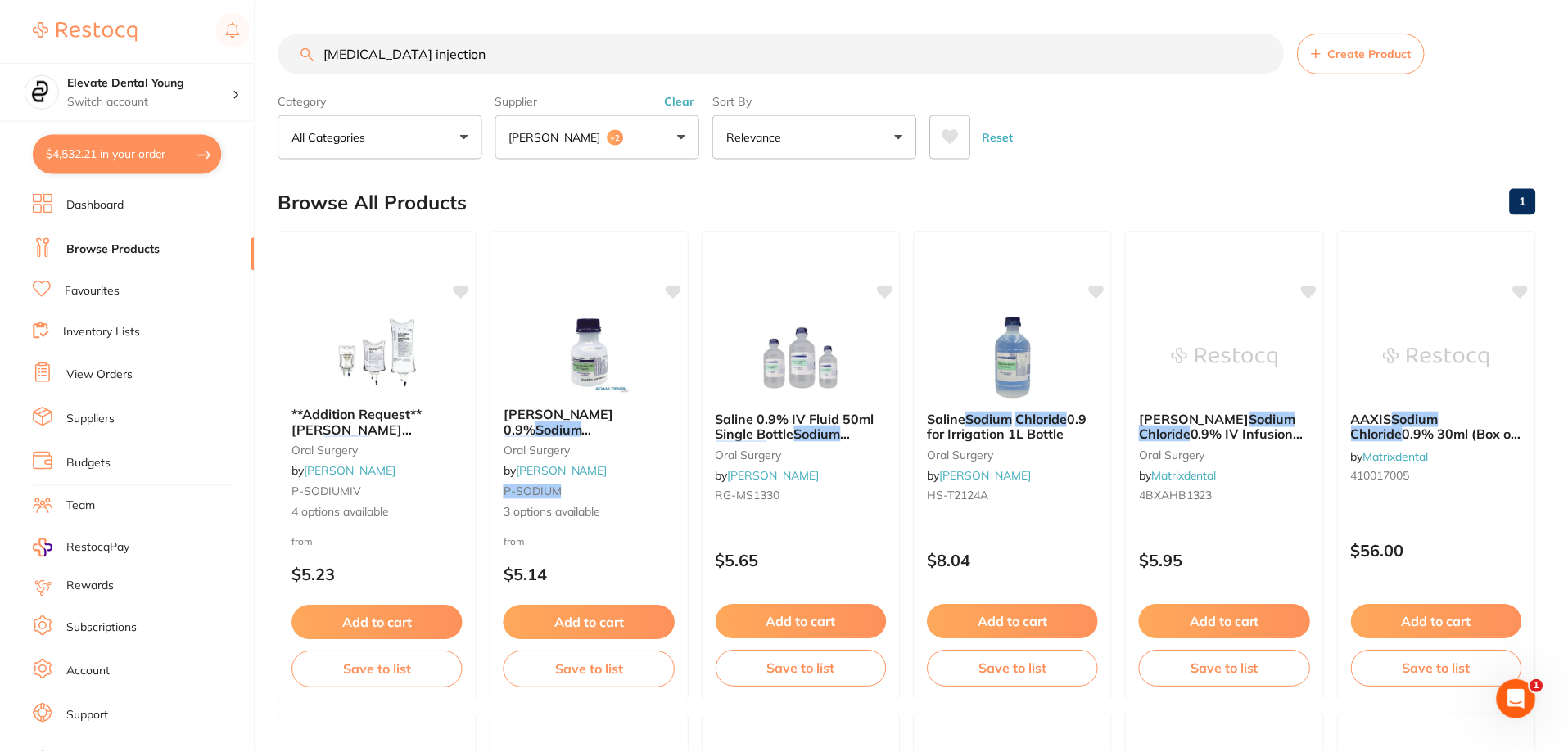
scroll to position [1, 0]
